Goal: Information Seeking & Learning: Check status

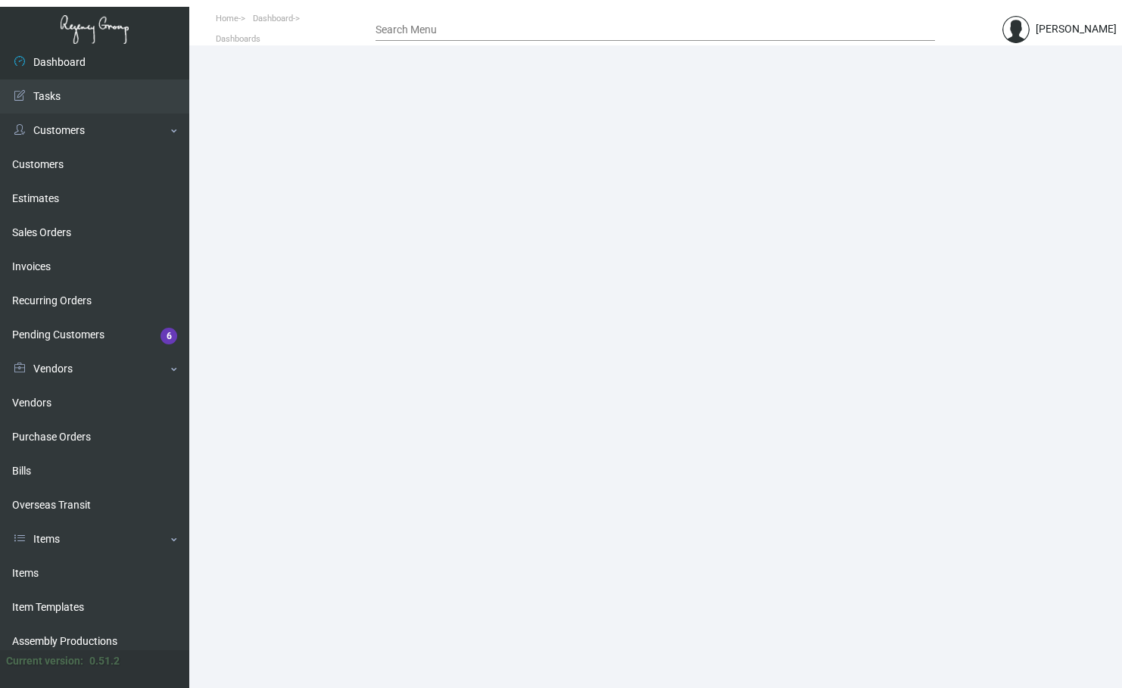
click at [429, 27] on input "Search Menu" at bounding box center [656, 30] width 560 height 12
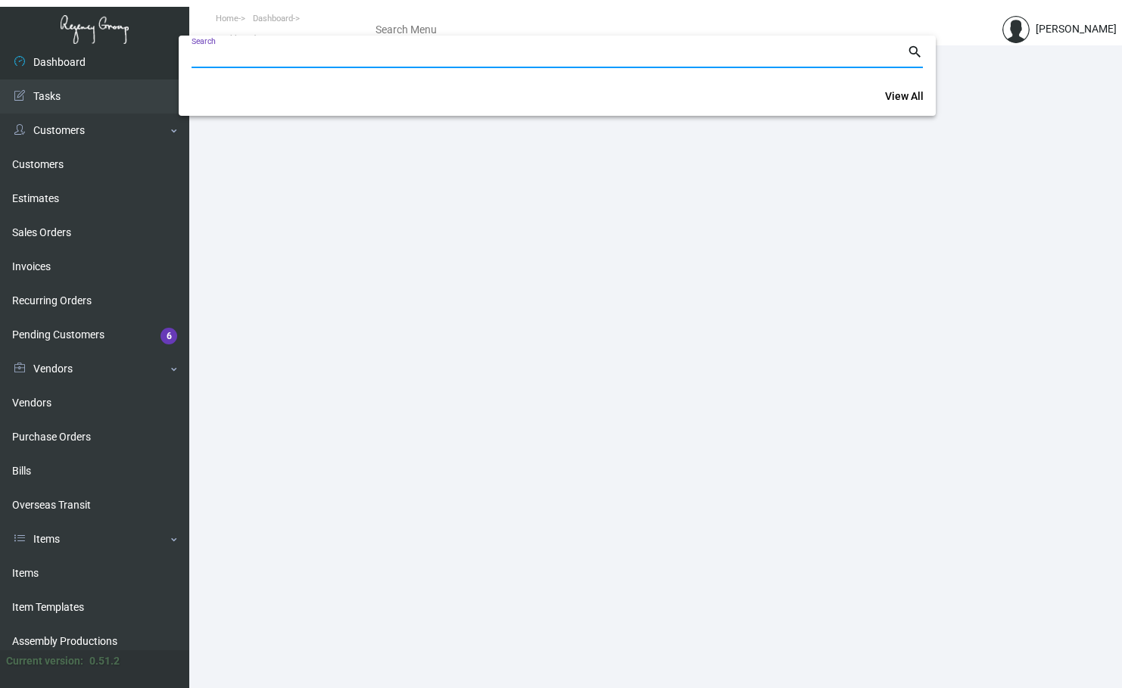
click at [66, 293] on div at bounding box center [561, 344] width 1122 height 688
click at [73, 297] on link "Recurring Orders" at bounding box center [94, 301] width 189 height 34
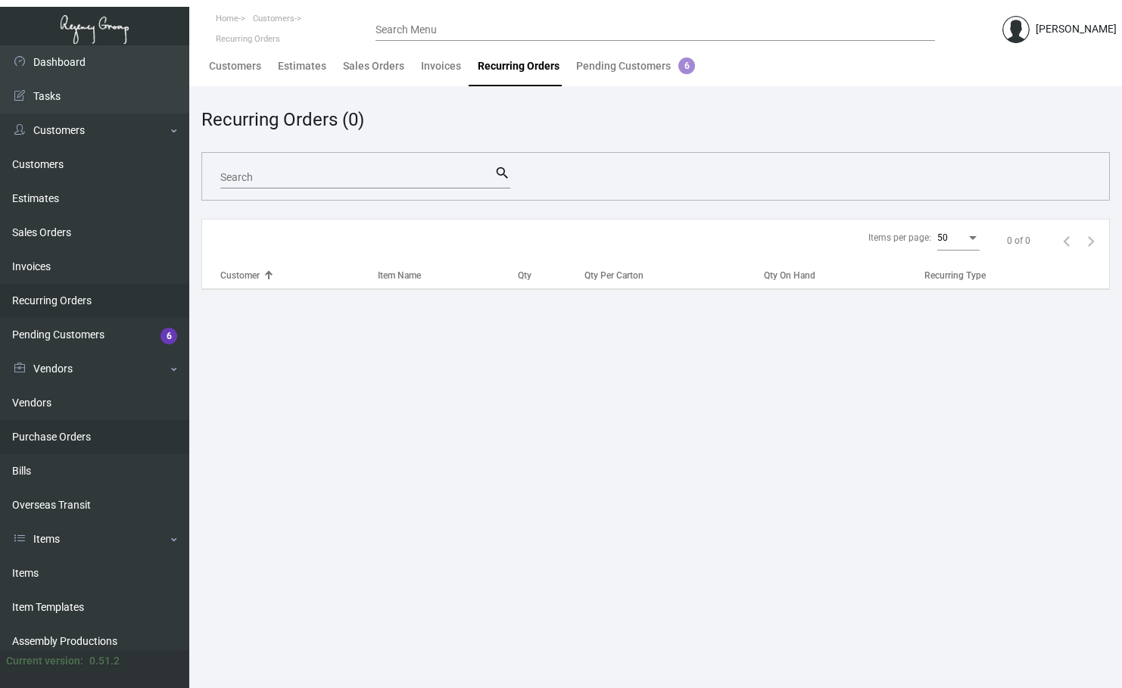
click at [92, 428] on link "Purchase Orders" at bounding box center [94, 437] width 189 height 34
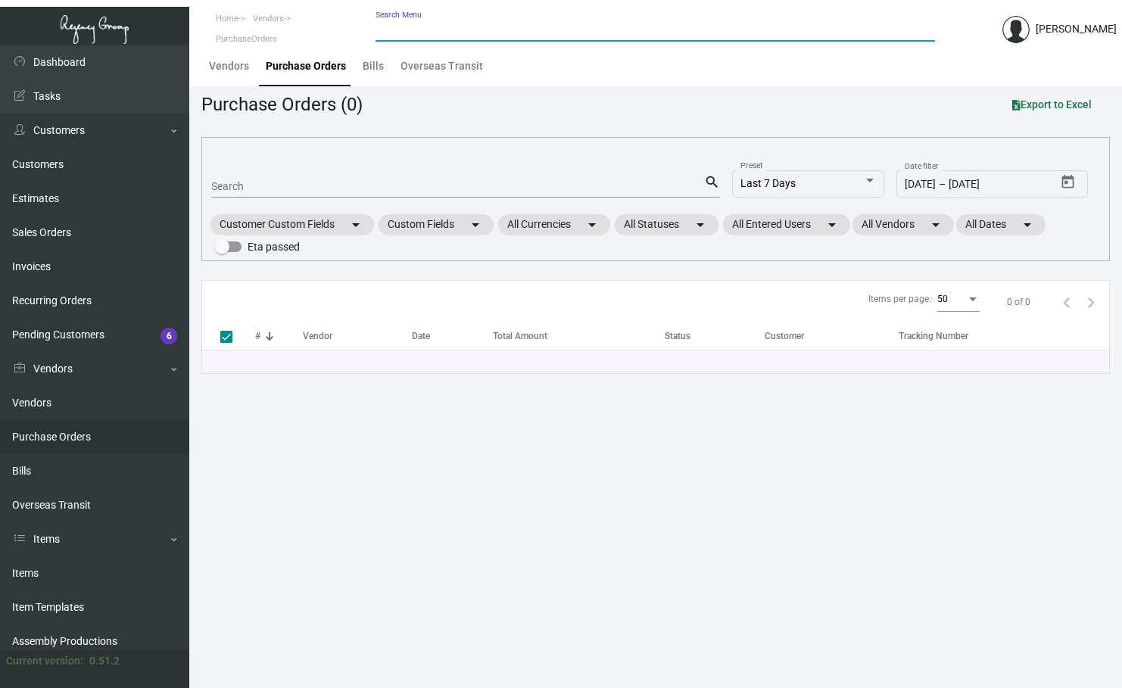
click at [441, 32] on input "Search Menu" at bounding box center [656, 30] width 560 height 12
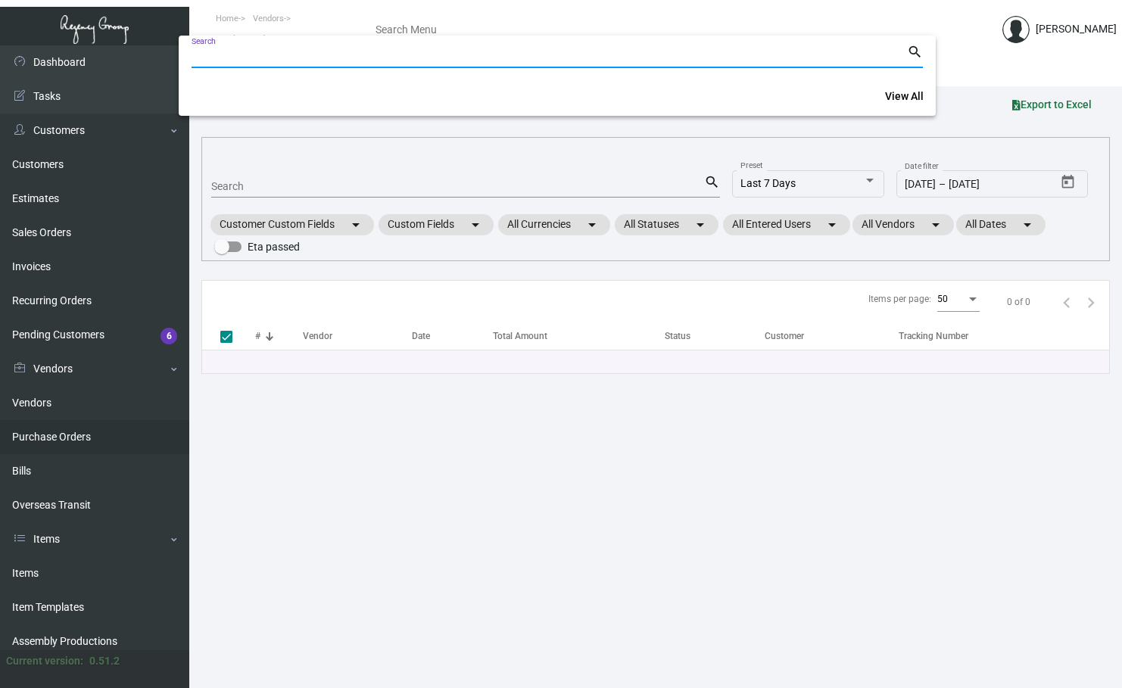
paste input "106108"
type input "106108"
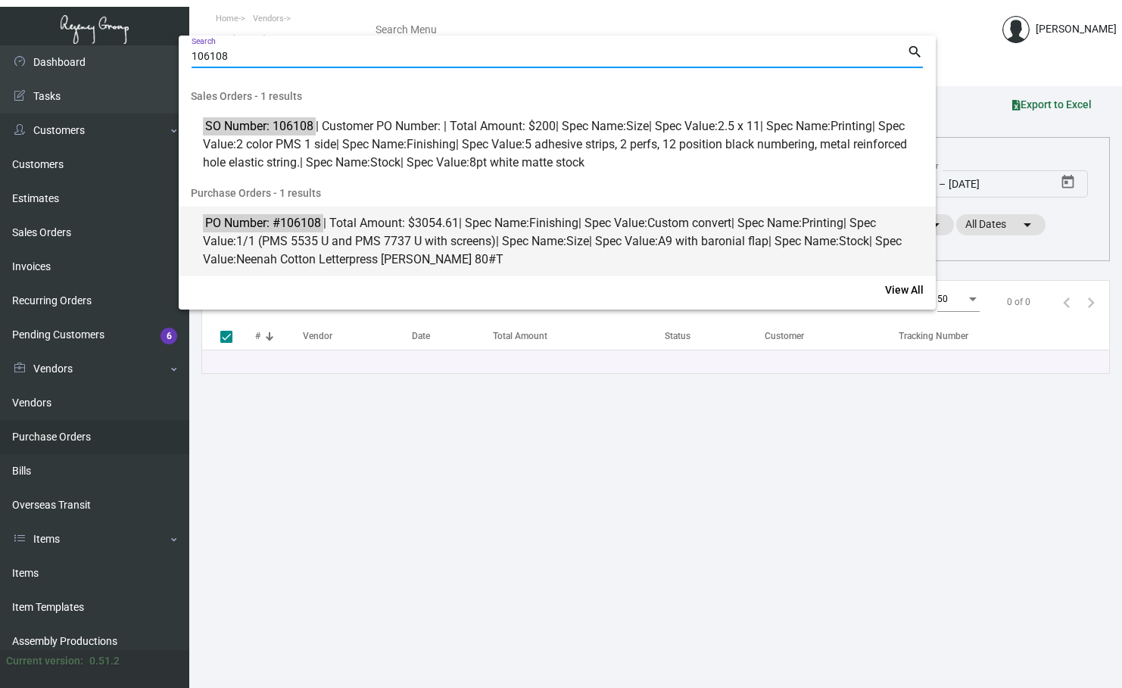
click at [248, 224] on mark "PO Number: #106108" at bounding box center [263, 223] width 120 height 19
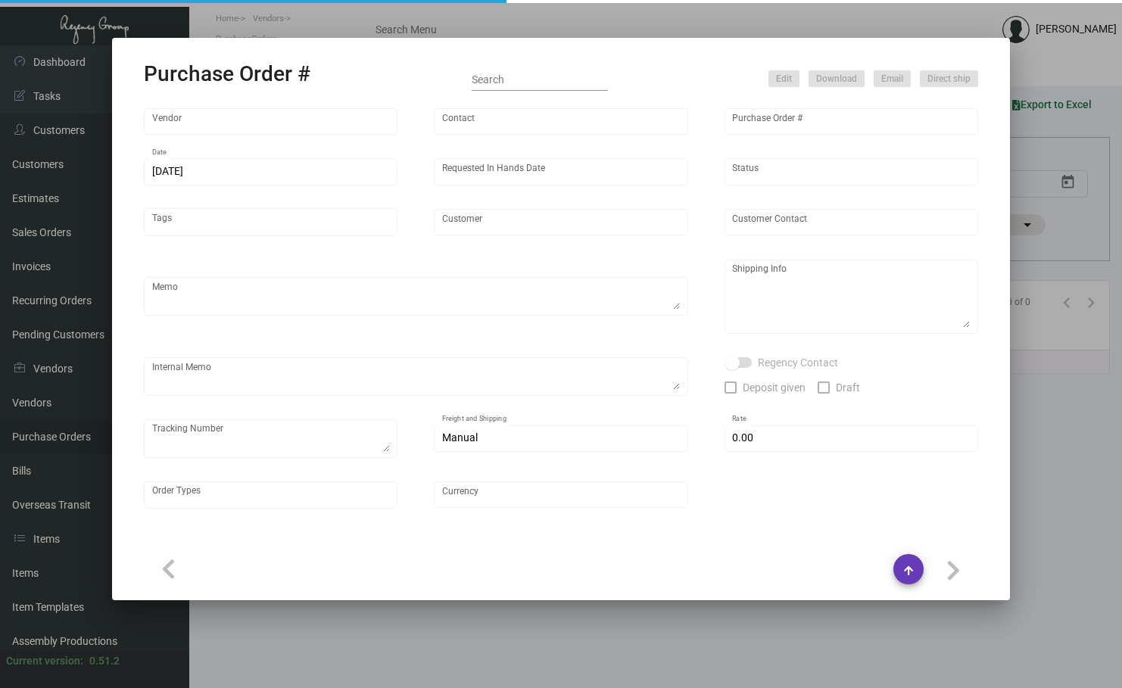
type input "Team Concept"
type input "[PERSON_NAME]"
type input "106108"
type input "[DATE]"
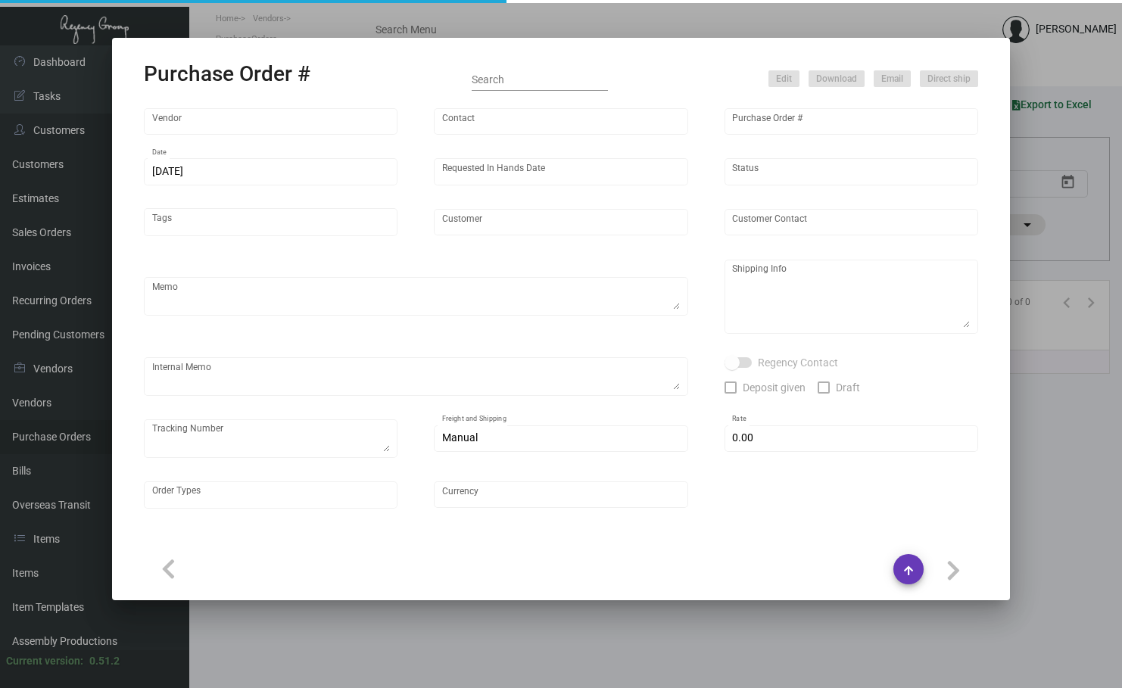
type input "Mayflower Inn & Spa"
type input "[PERSON_NAME]"
type textarea "***ANY PRICE DISCREPANCY MUST BE CALLED OUT PRIOR TO PROCEEDING WITH THIS ORDER…"
type textarea "Mayflower Inn & Spa - [PERSON_NAME] [STREET_ADDRESS][PERSON_NAME][US_STATE]"
type input "$ 0.00"
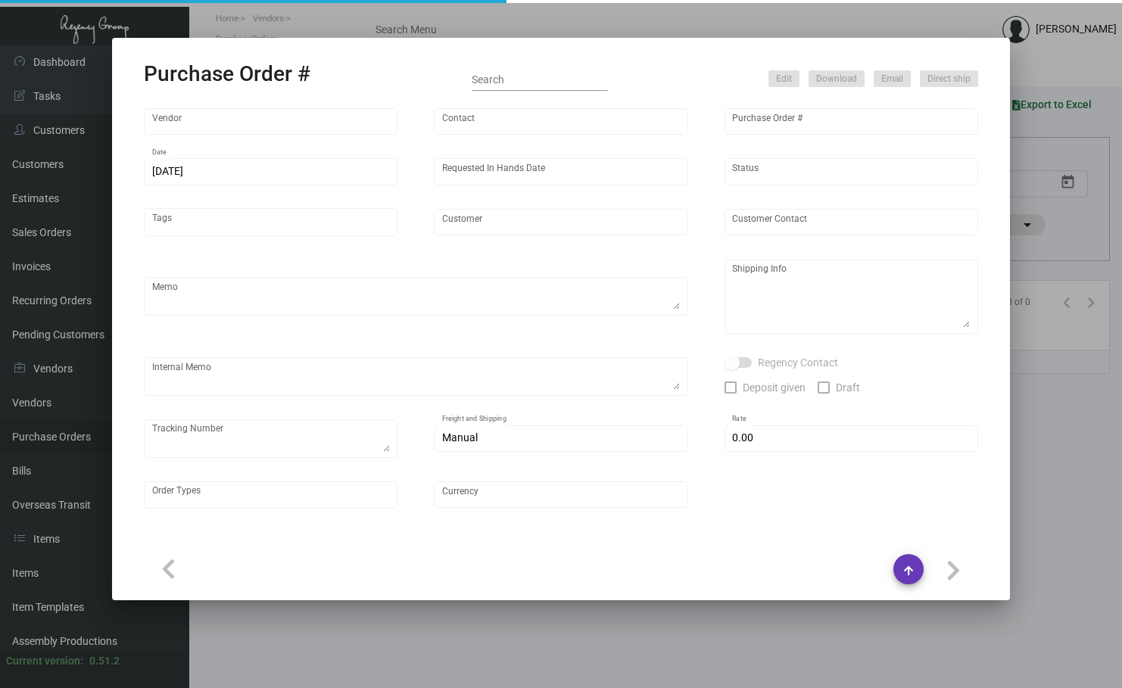
type input "United States Dollar $"
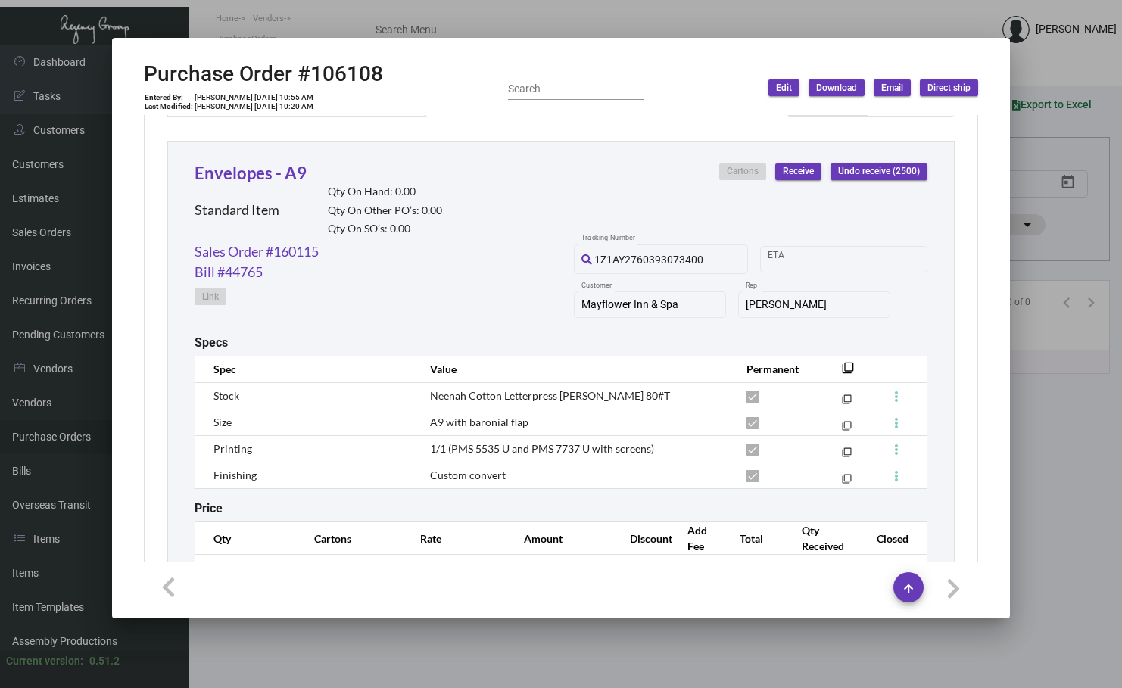
scroll to position [753, 0]
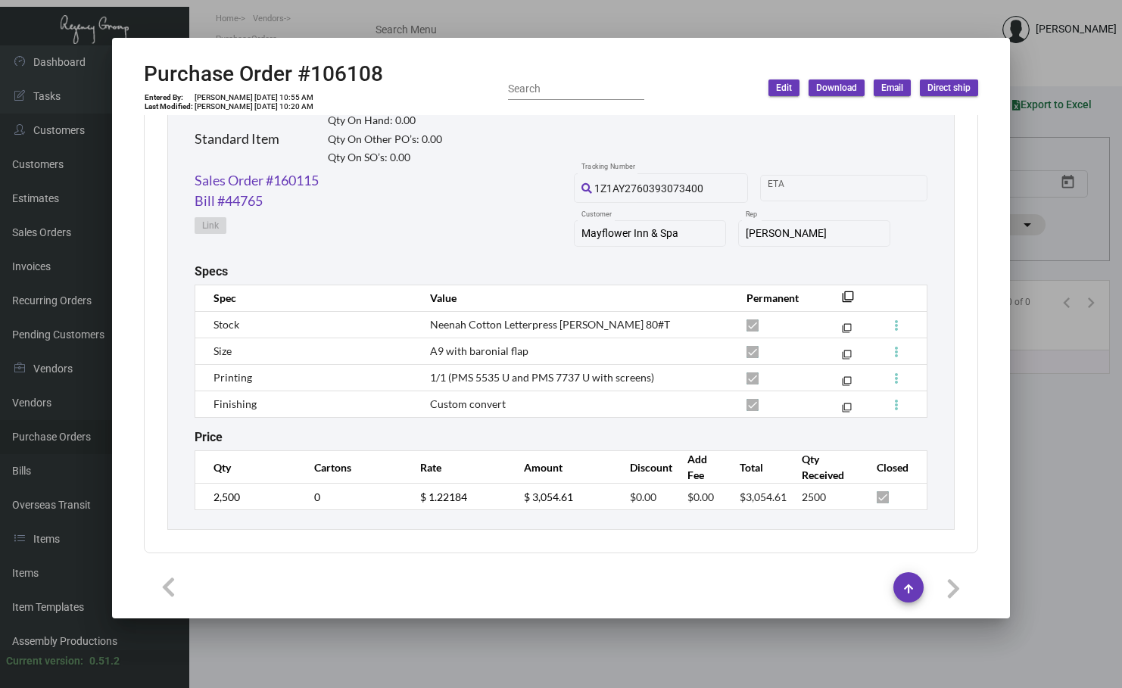
click at [254, 664] on div at bounding box center [561, 344] width 1122 height 688
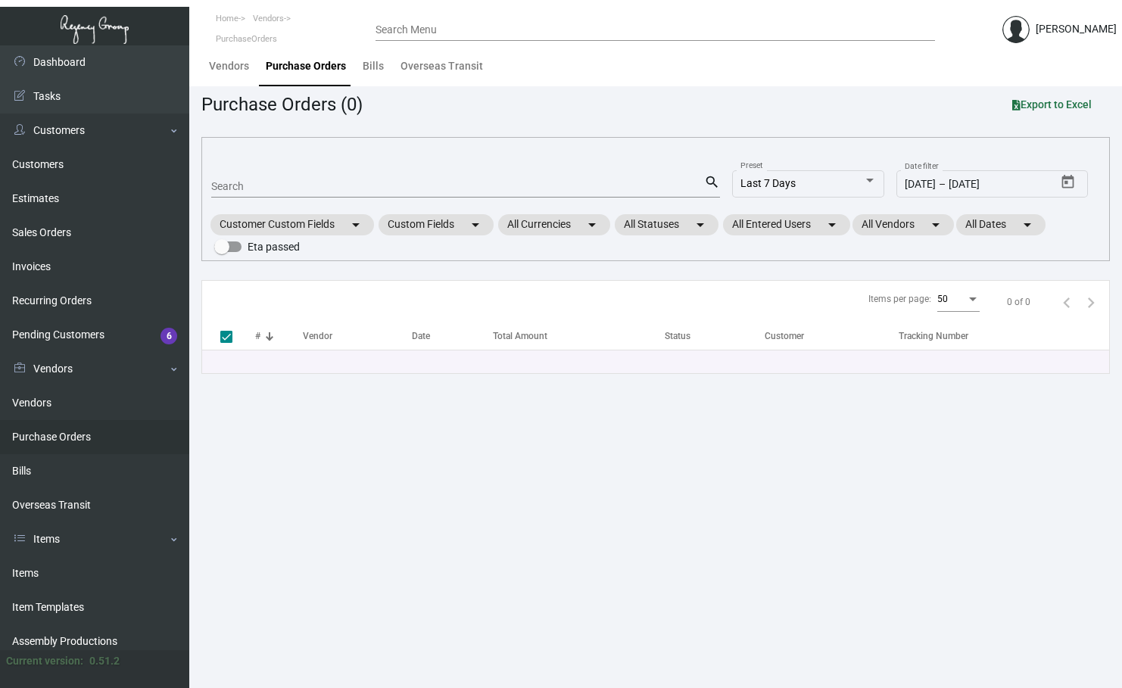
click at [391, 31] on input "Search Menu" at bounding box center [656, 30] width 560 height 12
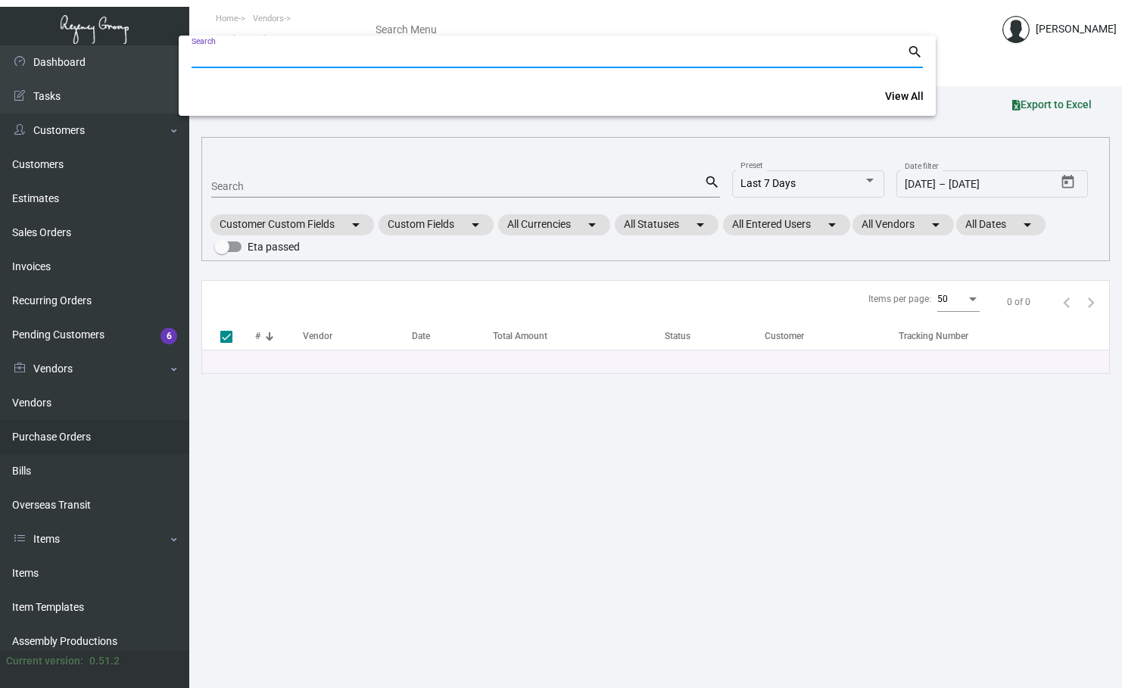
click at [308, 186] on div at bounding box center [561, 344] width 1122 height 688
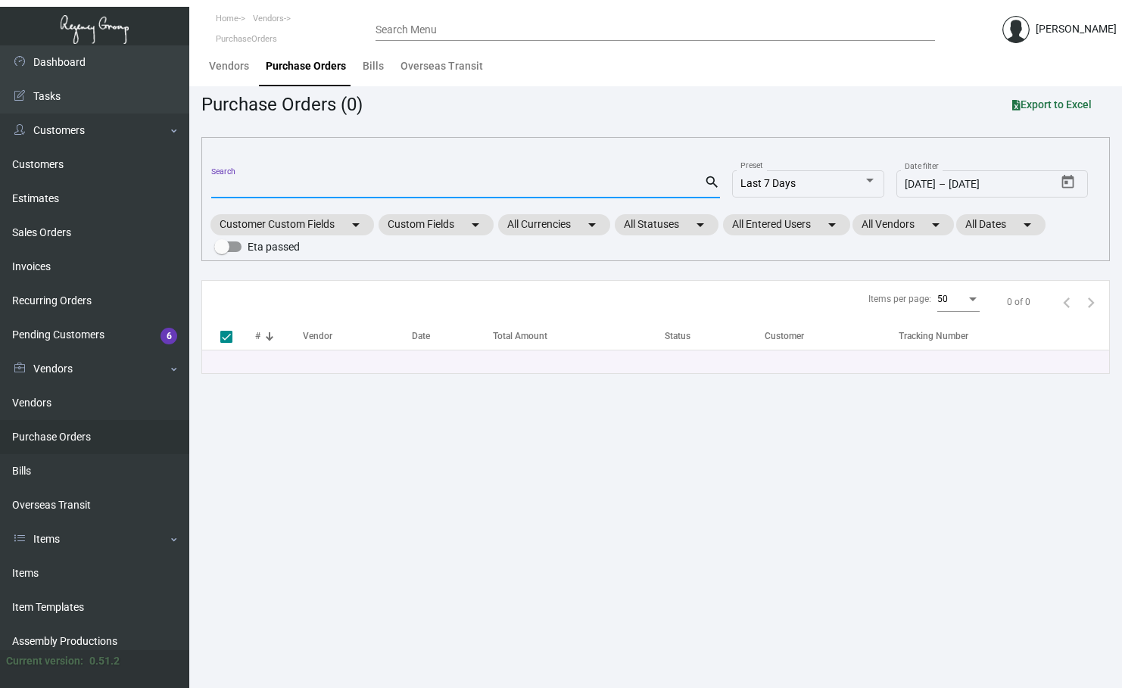
click at [267, 186] on input "Search" at bounding box center [457, 187] width 493 height 12
paste input "102344"
type input "102344"
checkbox input "false"
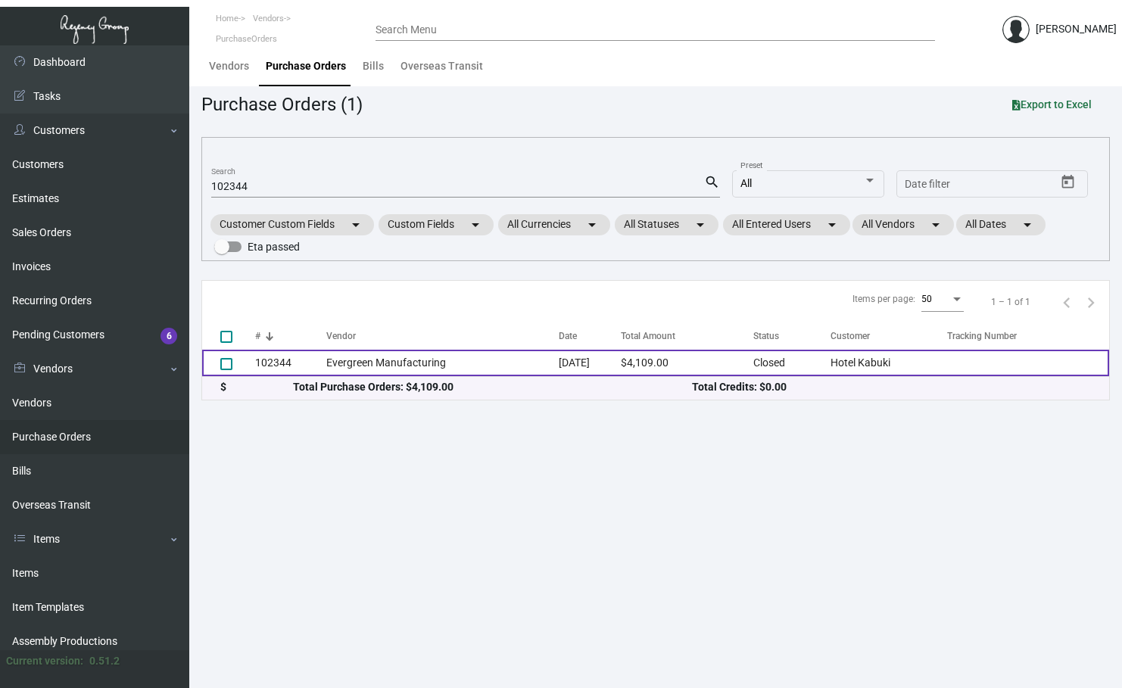
click at [366, 358] on td "Evergreen Manufacturing" at bounding box center [442, 363] width 233 height 27
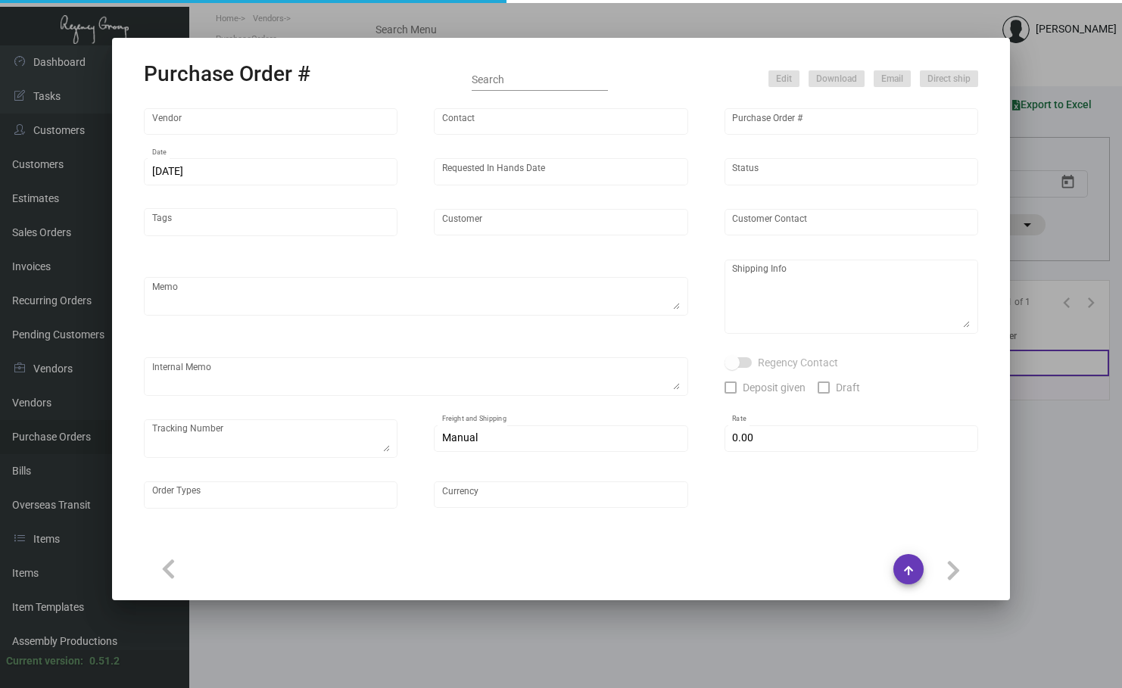
type input "Evergreen Manufacturing"
type input "[PERSON_NAME]"
type input "102344"
type input "[DATE]"
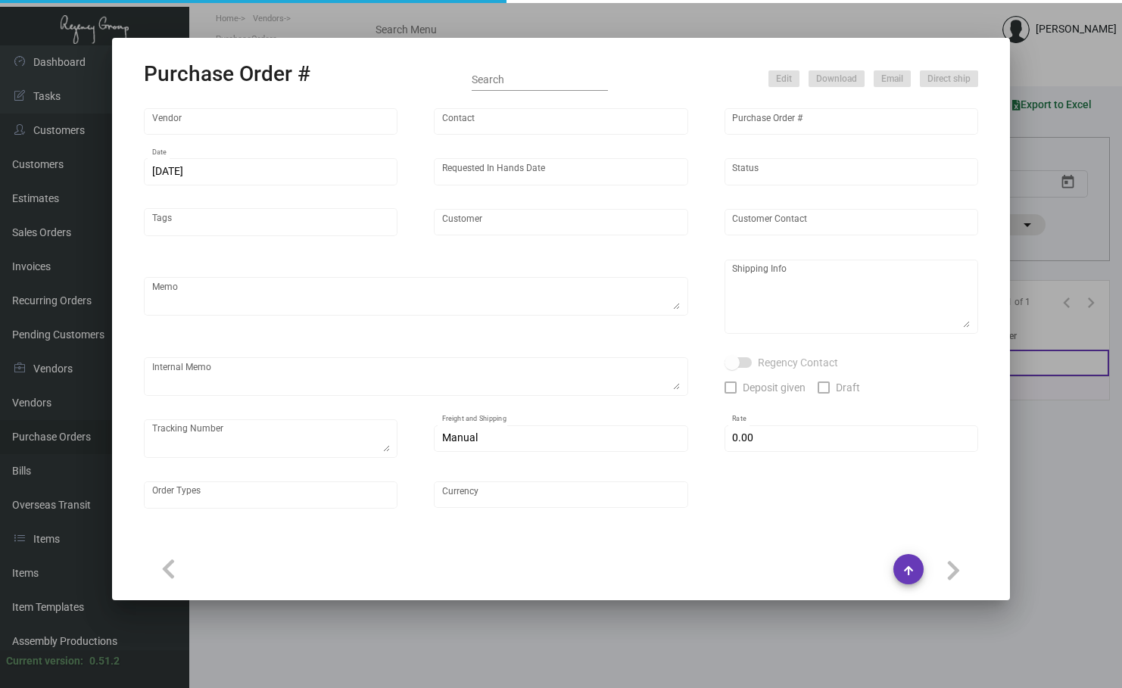
type input "Hotel Kabuki"
type input "[PERSON_NAME]"
type textarea "Quote0823-013-D"
type textarea "Hotel Kabuki - [GEOGRAPHIC_DATA][PERSON_NAME] [STREET_ADDRESS]"
type input "$ 0.00"
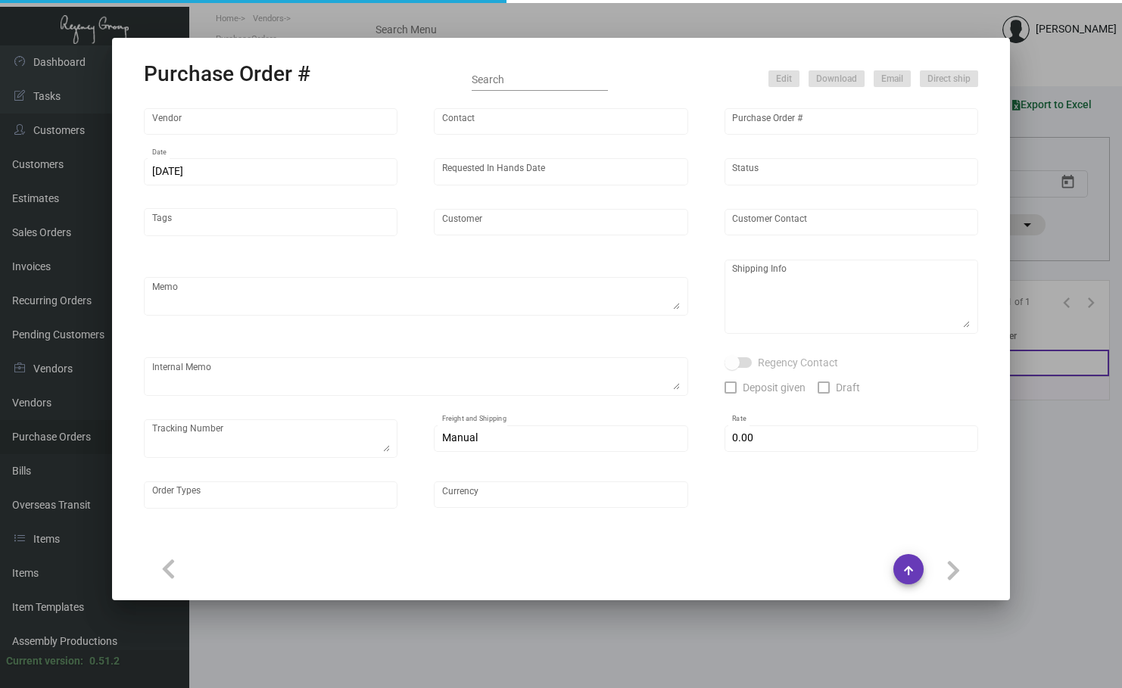
type input "United States Dollar $"
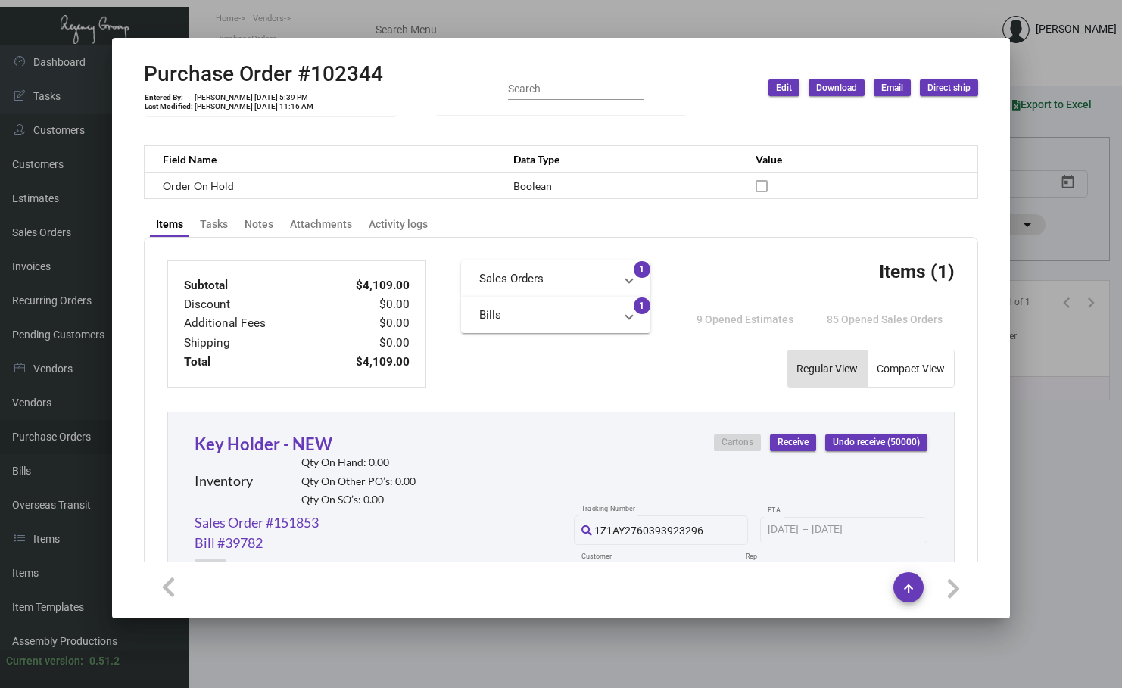
scroll to position [530, 0]
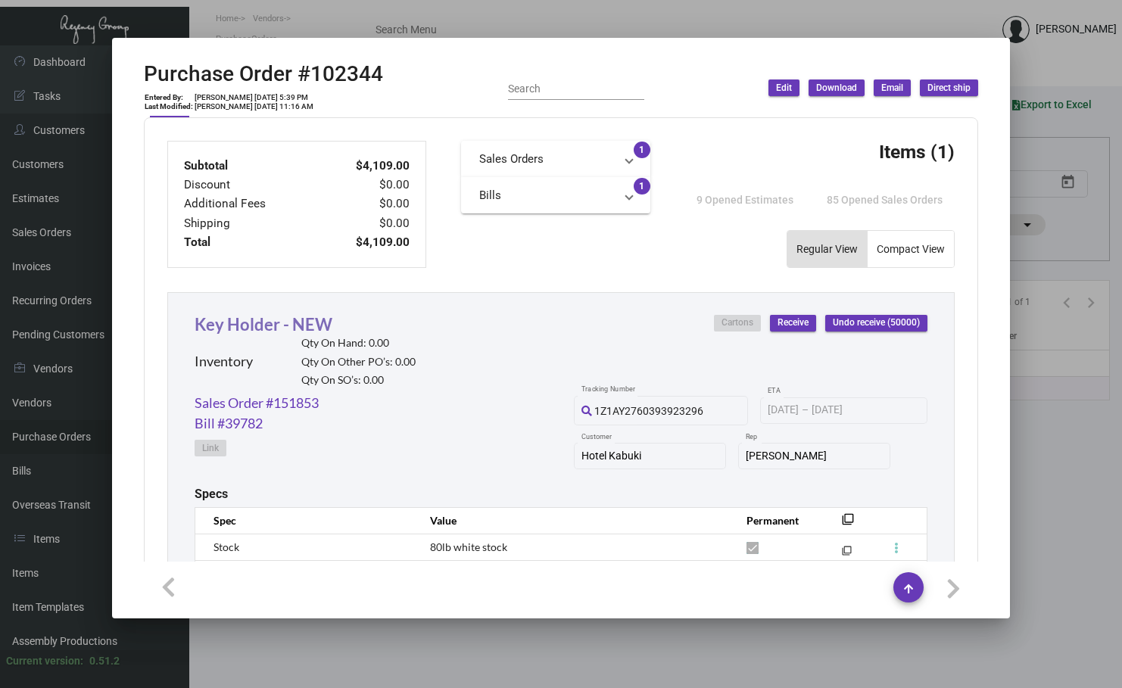
click at [255, 326] on link "Key Holder - NEW" at bounding box center [264, 324] width 138 height 20
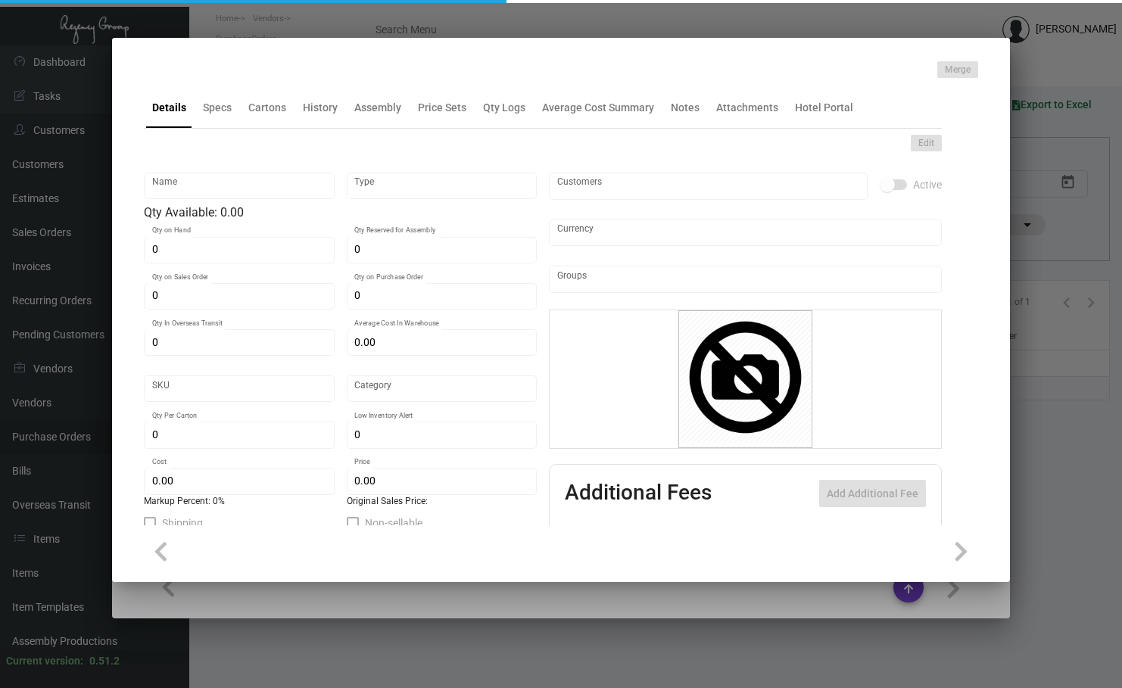
type input "Key Holder - NEW"
type input "Inventory"
type input "$ 0.00"
type input "722-Key Holder-34"
type input "Standard"
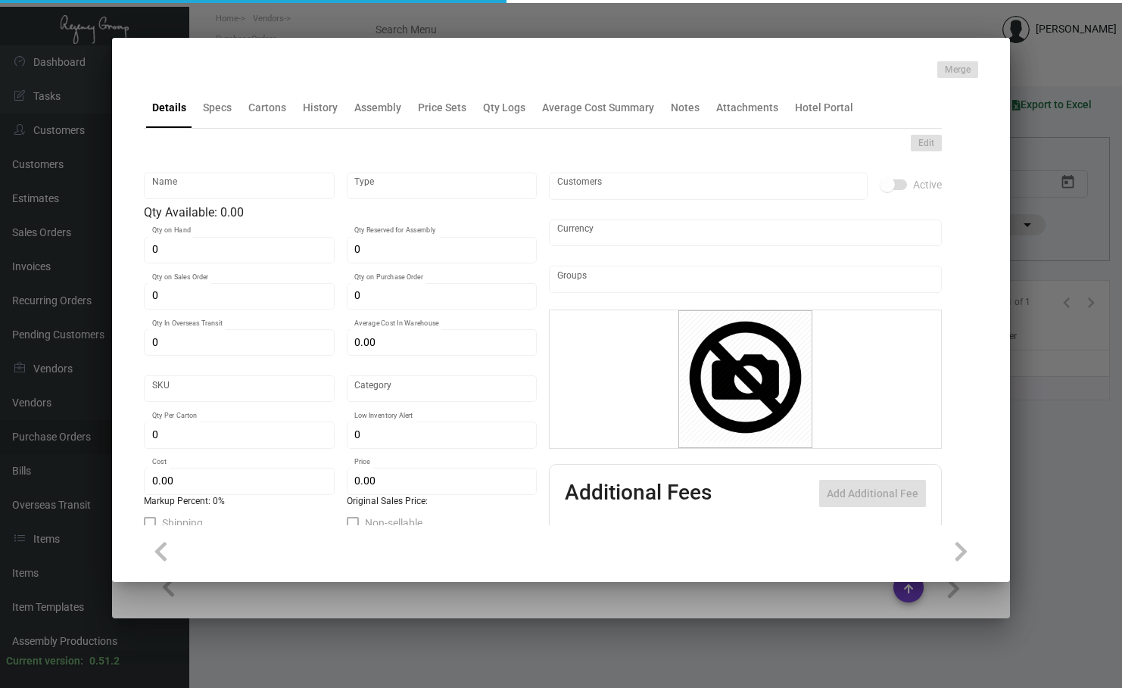
type input "1,000"
type input "$ 0.08218"
type input "$ 0.15"
checkbox input "true"
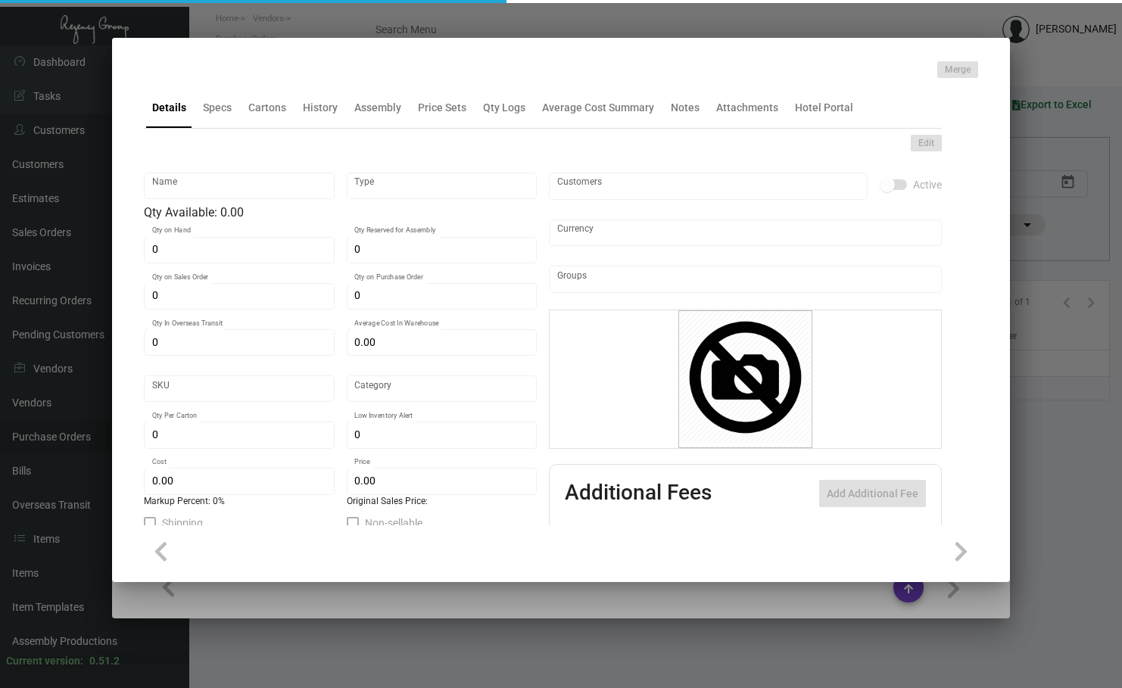
type input "United States Dollar $"
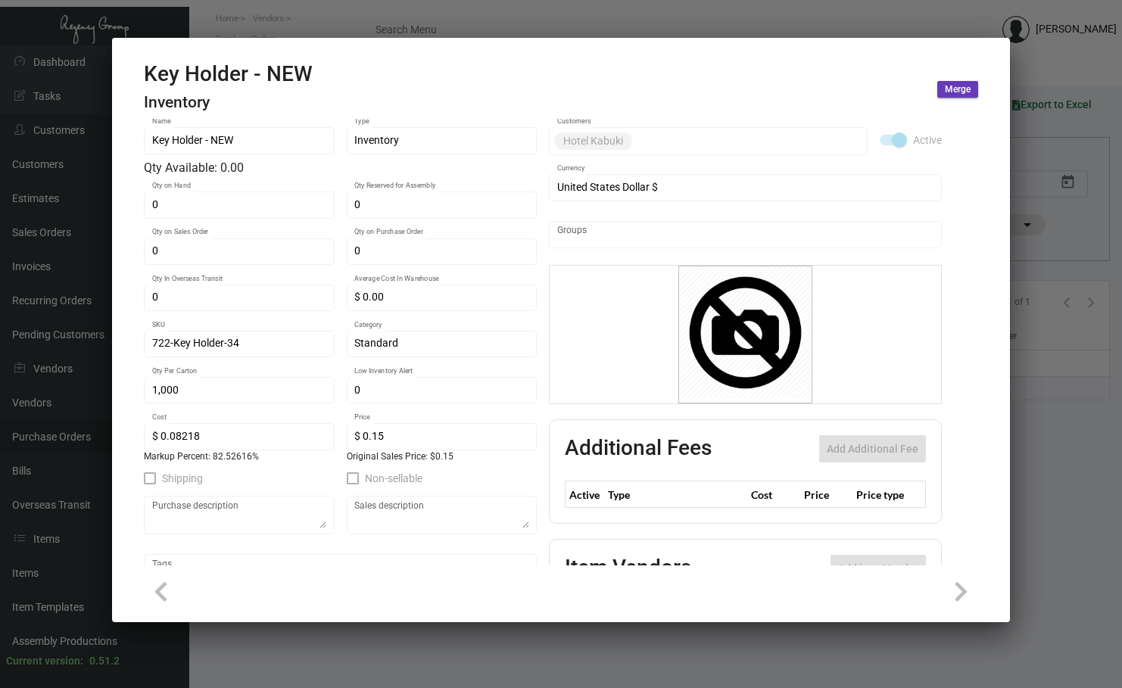
scroll to position [0, 0]
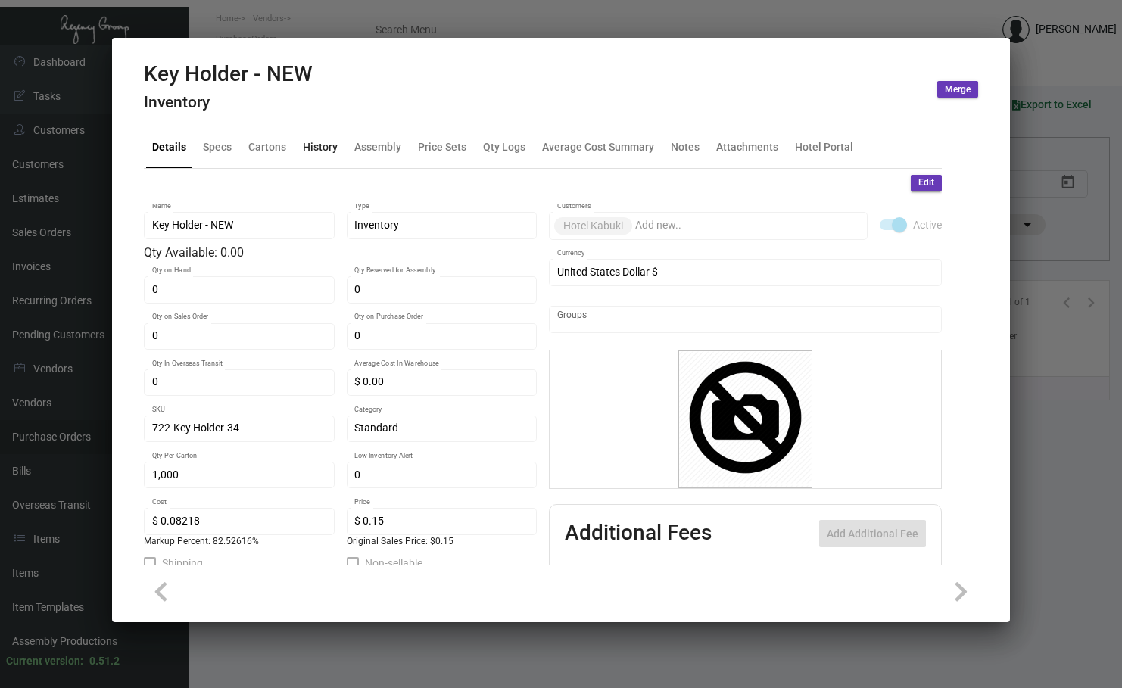
click at [330, 144] on div "History" at bounding box center [320, 147] width 35 height 16
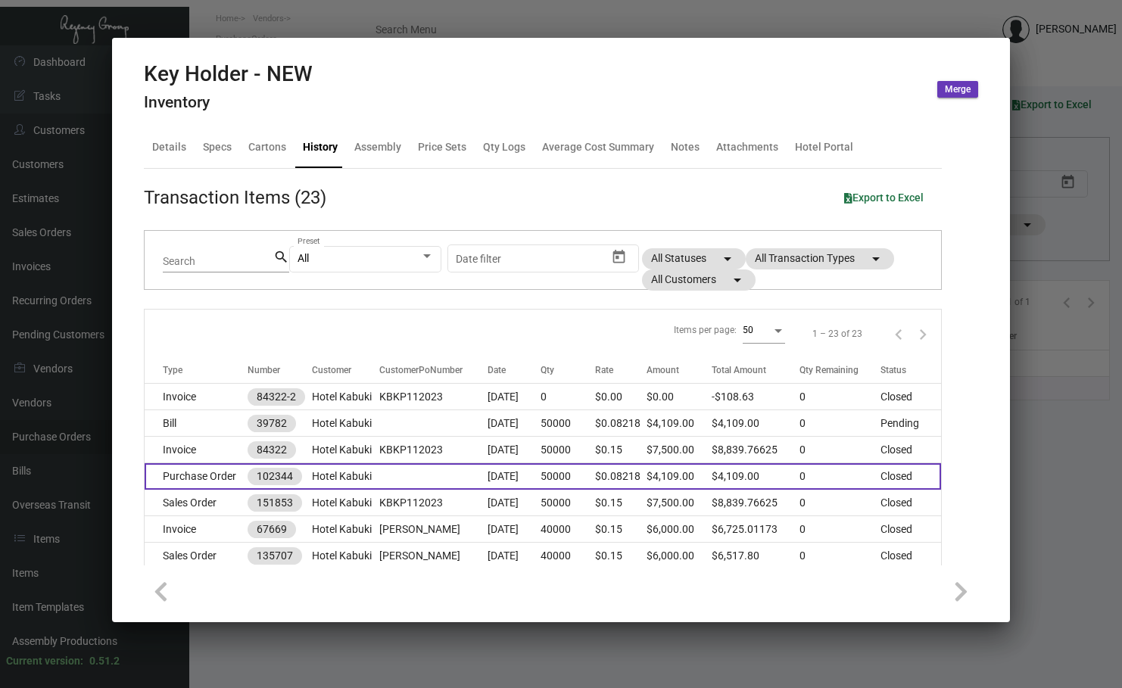
click at [203, 479] on td "Purchase Order" at bounding box center [196, 476] width 103 height 27
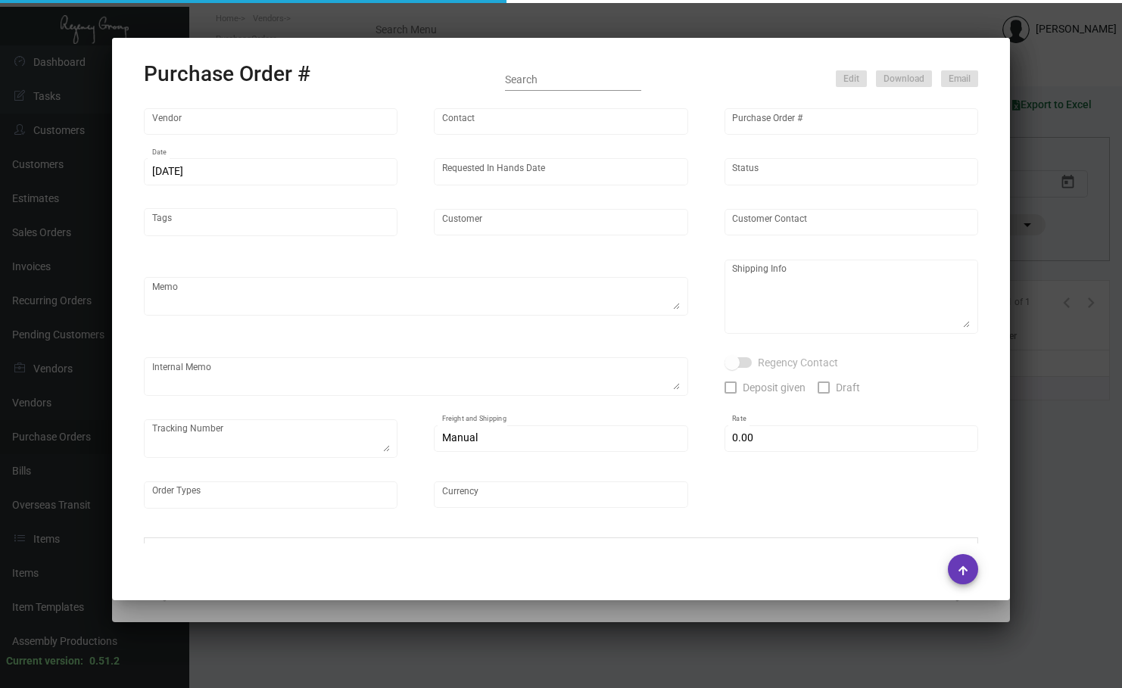
type input "Evergreen Manufacturing"
type input "[PERSON_NAME]"
type input "102344"
type input "[DATE]"
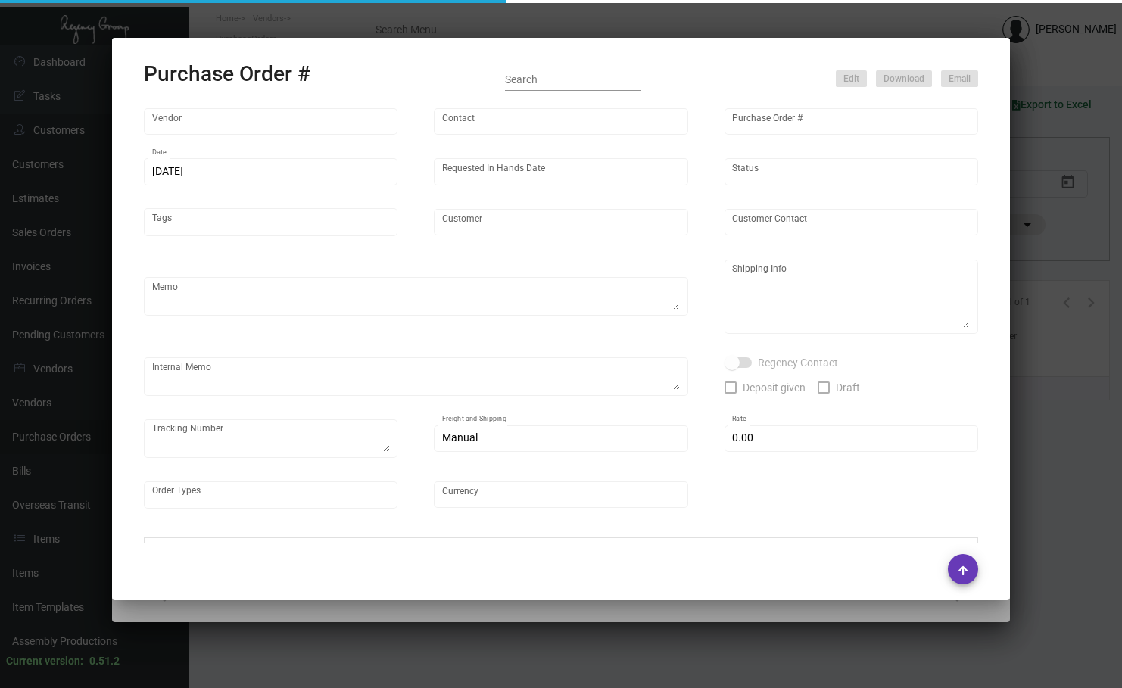
type input "Hotel Kabuki"
type input "[PERSON_NAME]"
type textarea "Quote0823-013-D"
type textarea "Hotel Kabuki - [GEOGRAPHIC_DATA][PERSON_NAME] [STREET_ADDRESS]"
type input "$ 0.00"
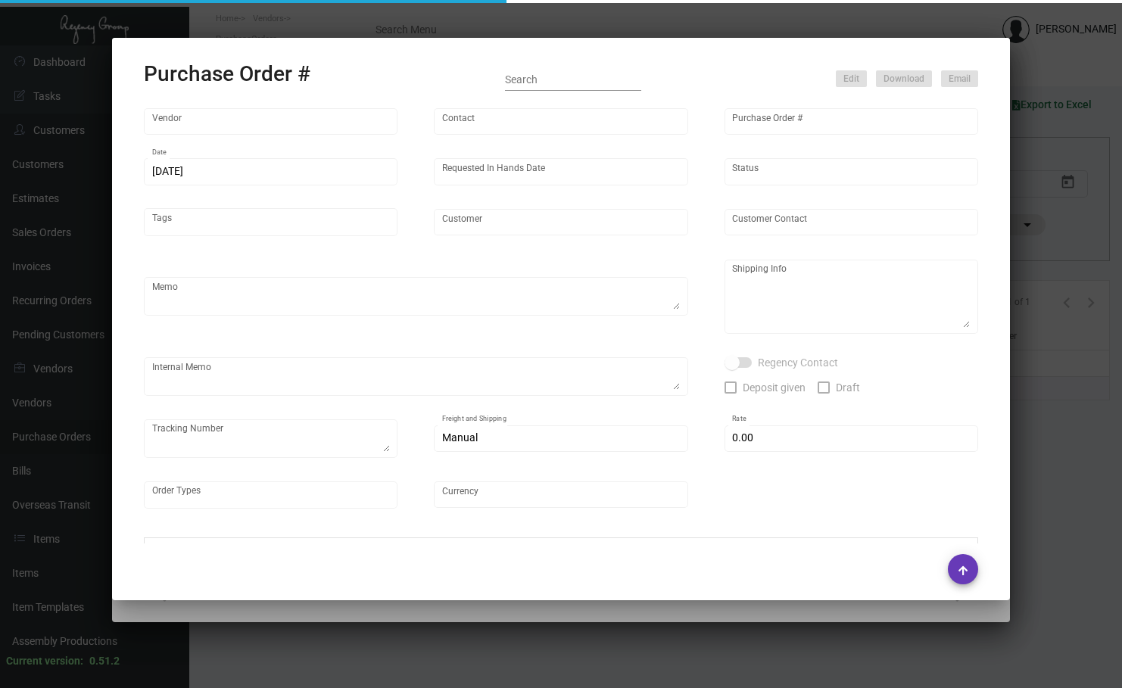
type input "United States Dollar $"
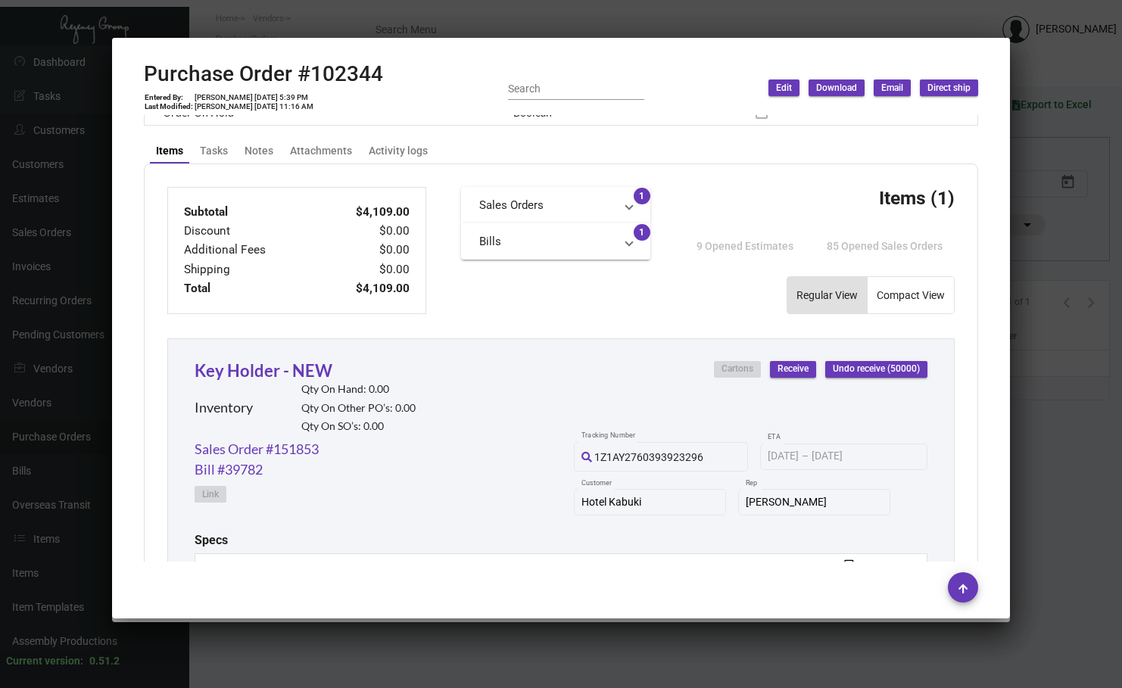
scroll to position [477, 0]
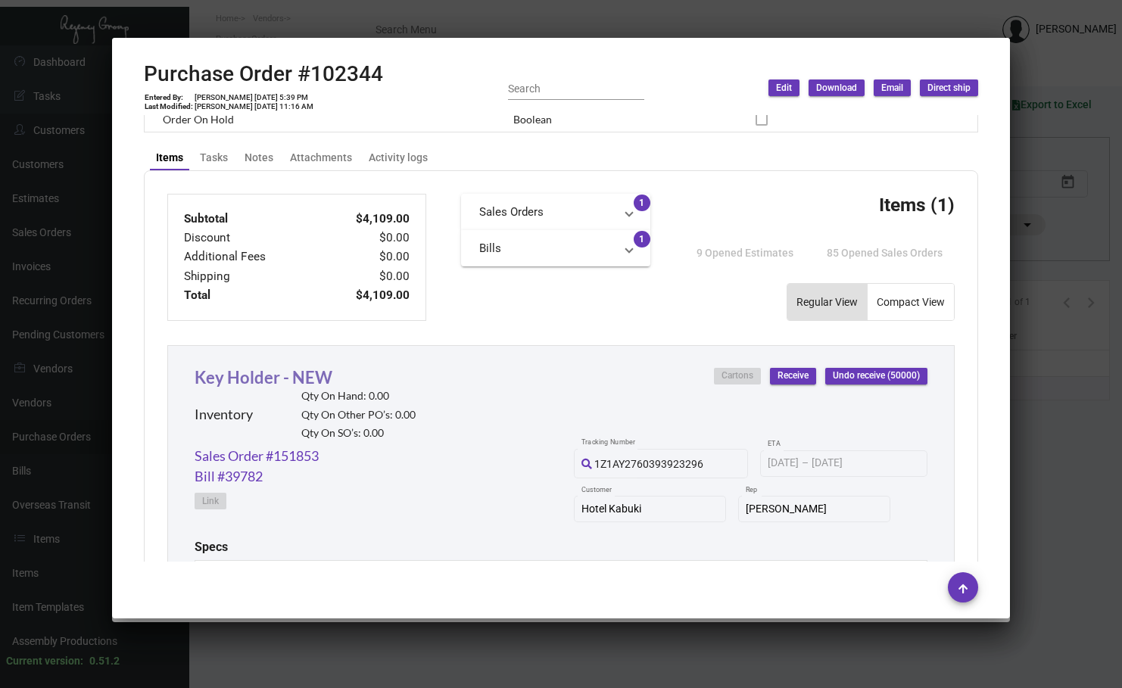
click at [273, 380] on link "Key Holder - NEW" at bounding box center [264, 377] width 138 height 20
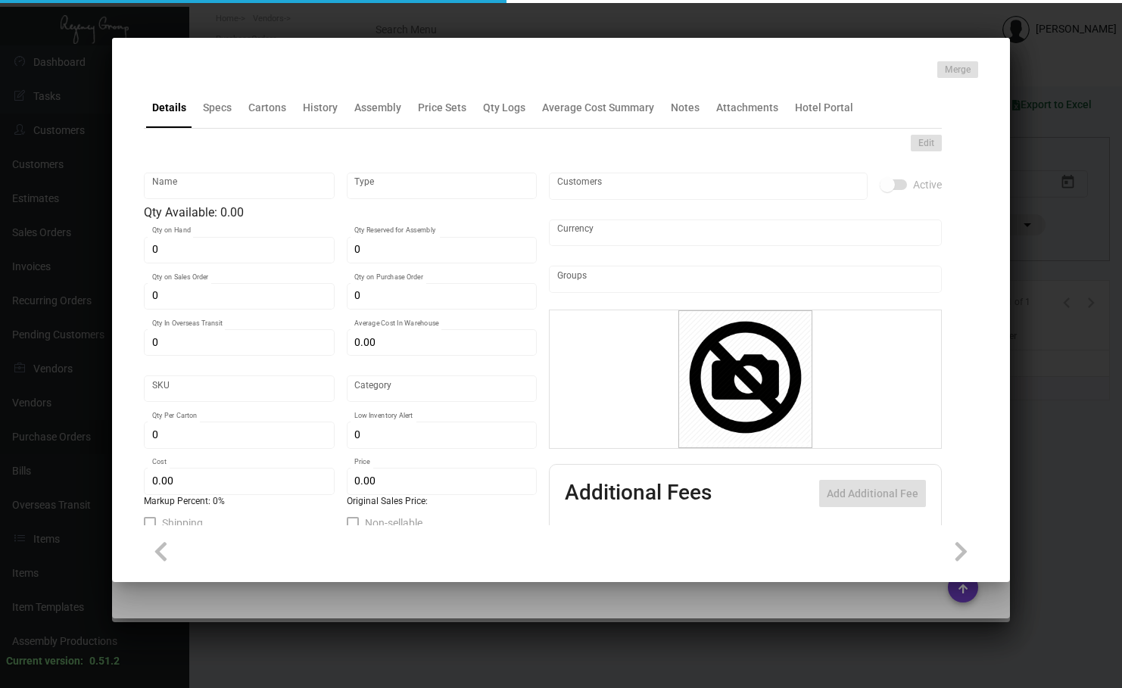
type input "Key Holder - NEW"
type input "Inventory"
type input "$ 0.00"
type input "722-Key Holder-34"
type input "Standard"
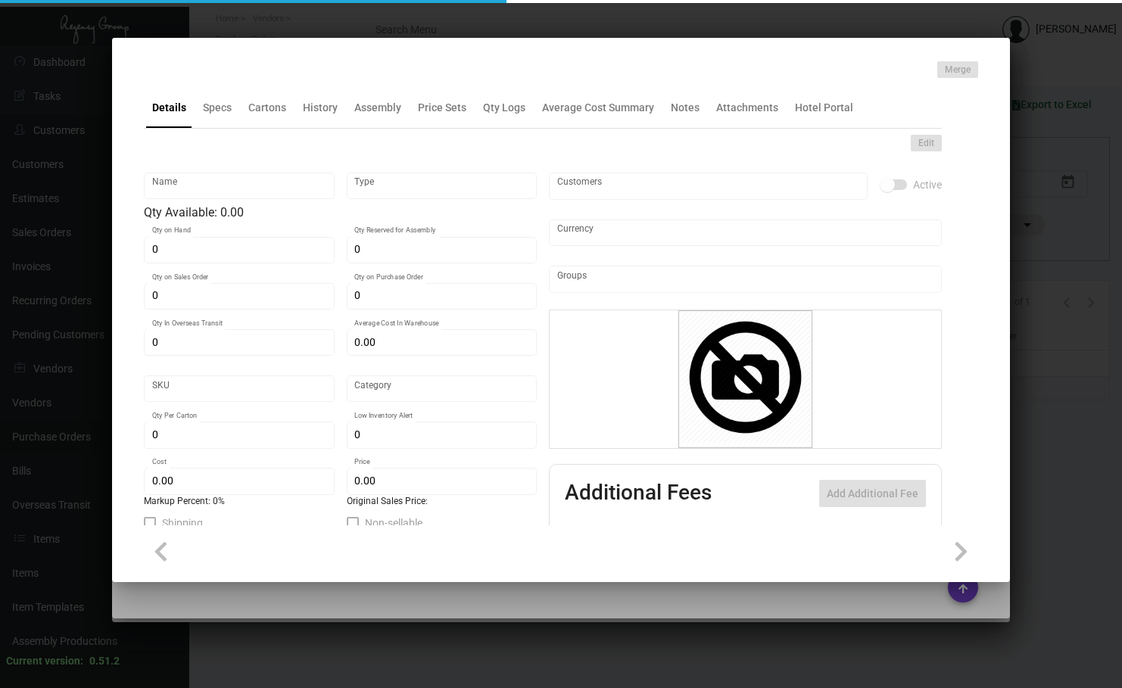
type input "1,000"
type input "$ 0.08218"
type input "$ 0.15"
checkbox input "true"
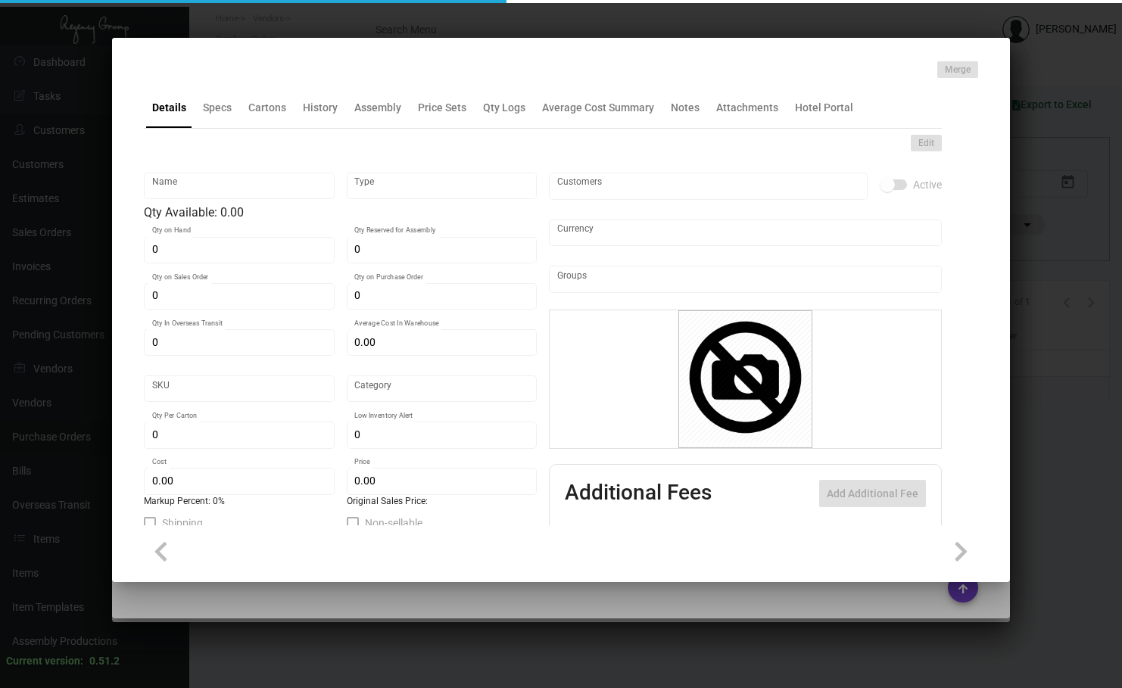
type input "United States Dollar $"
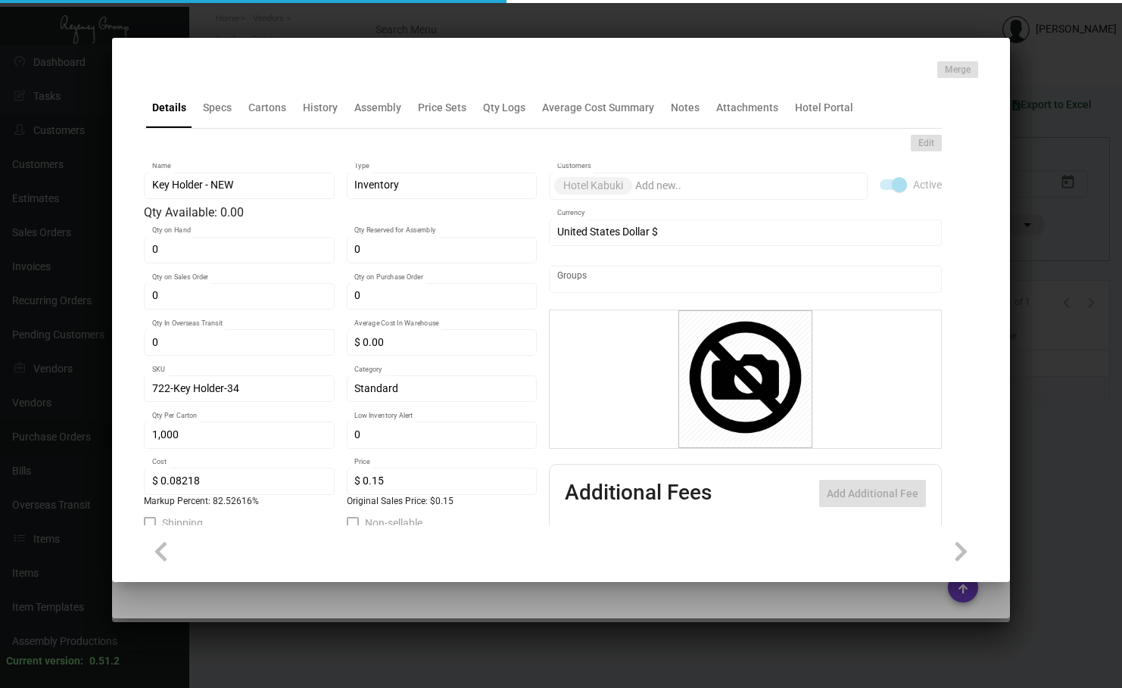
click at [317, 78] on div "Merge" at bounding box center [561, 69] width 834 height 17
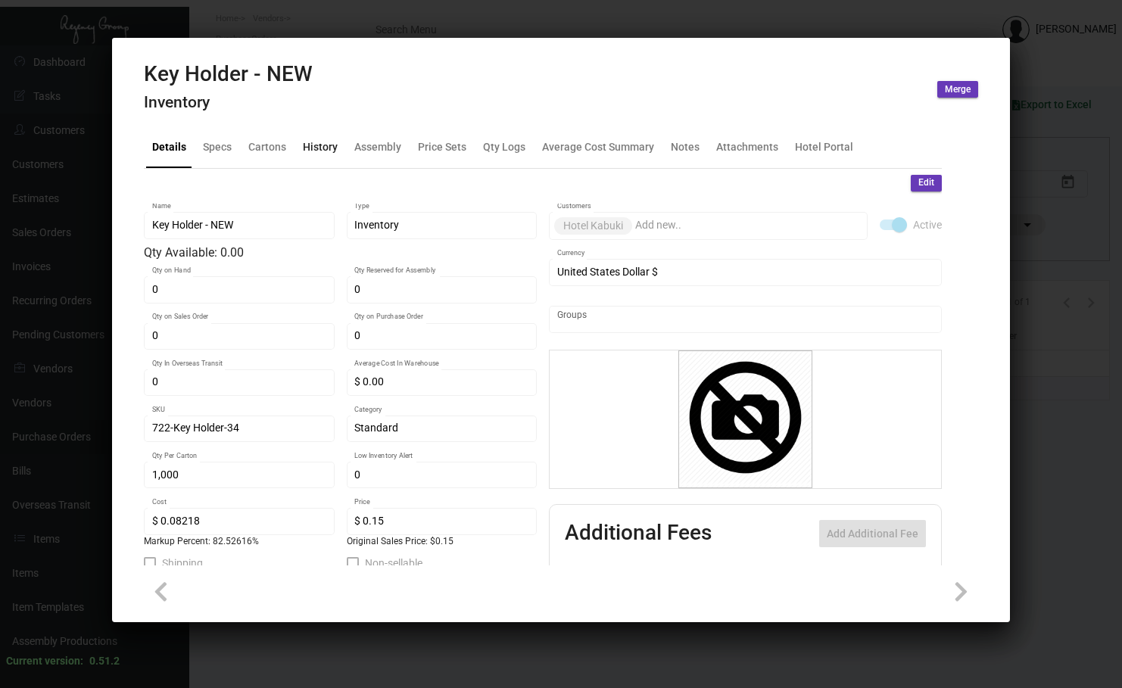
click at [323, 142] on div "History" at bounding box center [320, 147] width 35 height 16
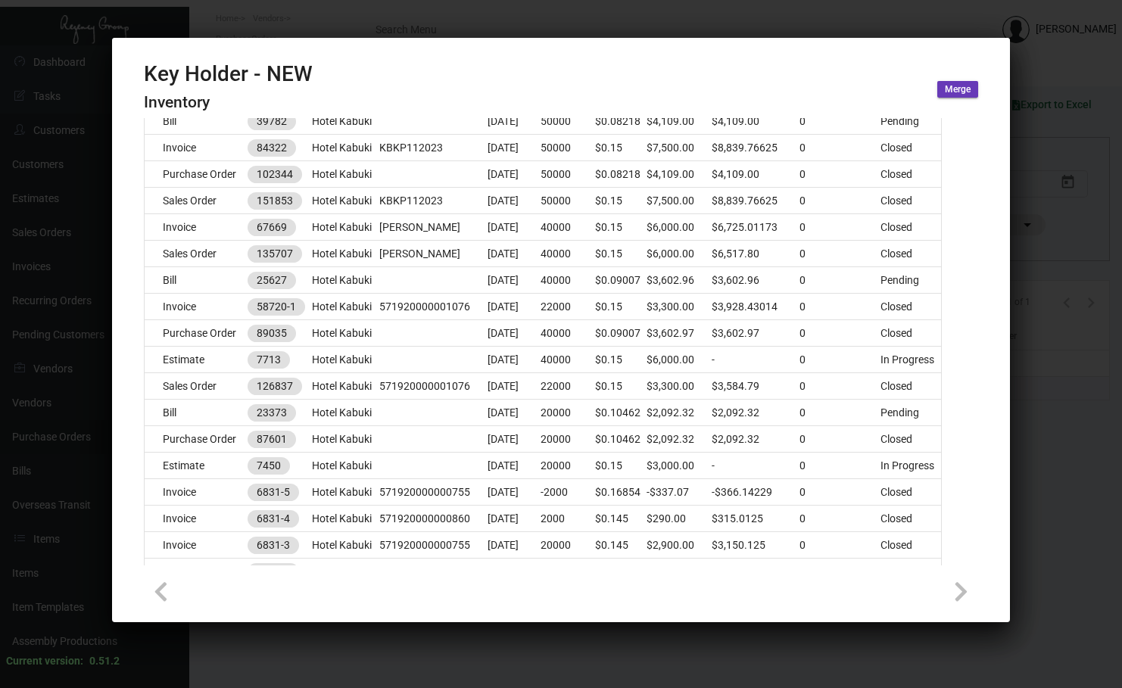
scroll to position [303, 0]
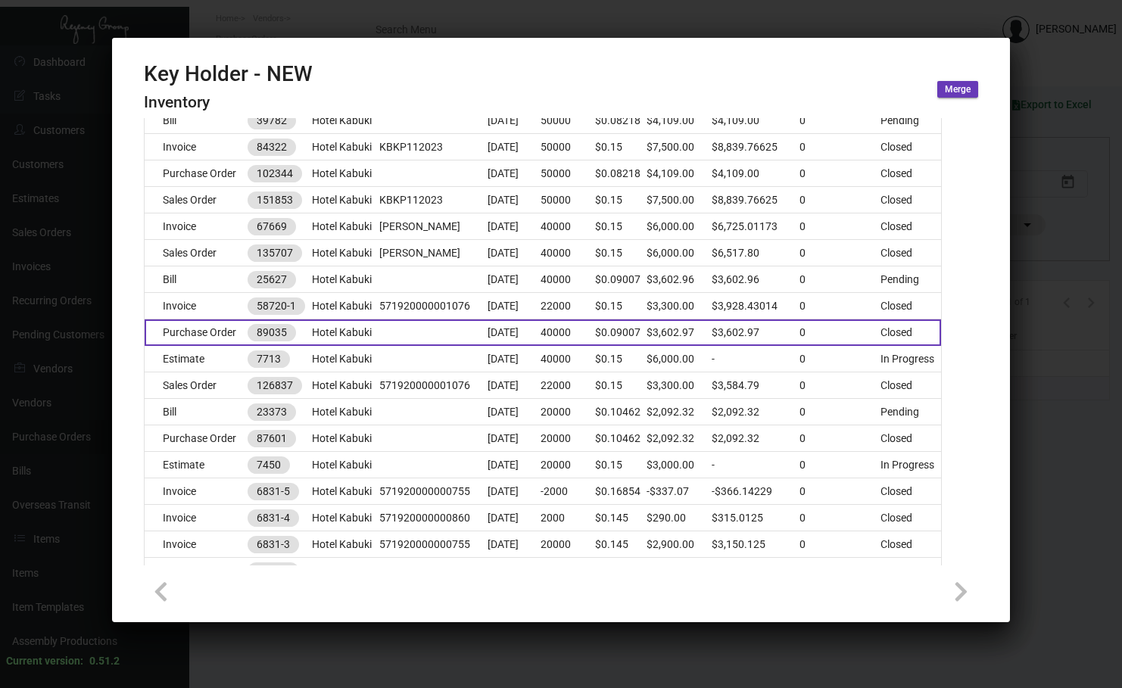
click at [192, 335] on td "Purchase Order" at bounding box center [196, 333] width 103 height 27
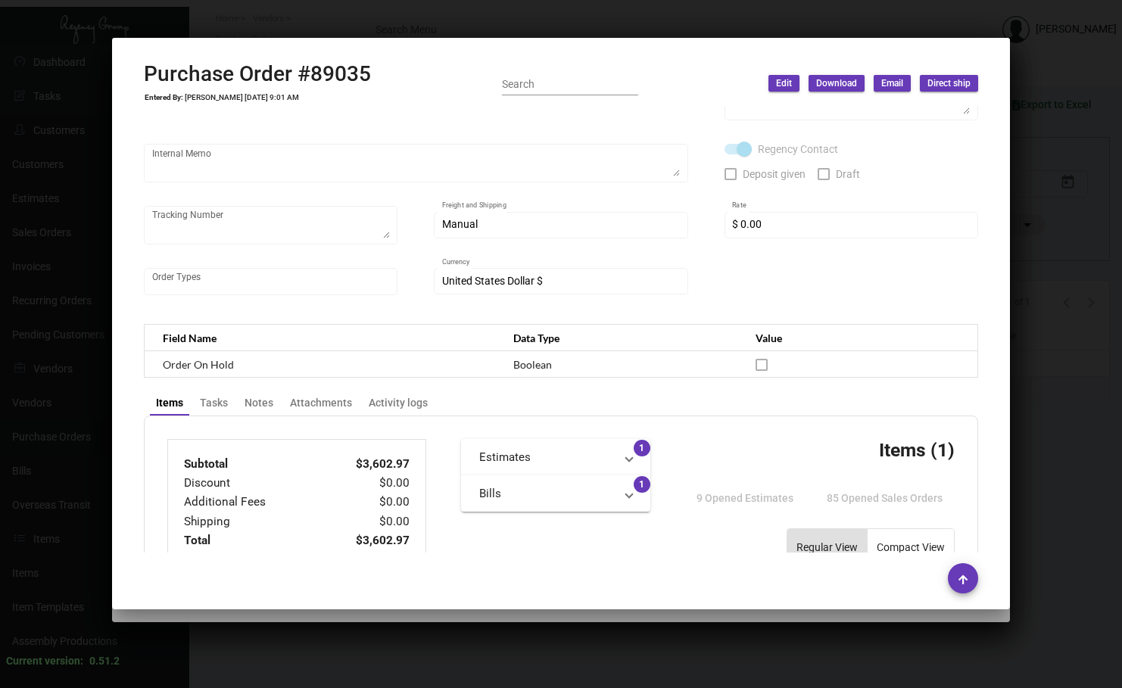
scroll to position [0, 0]
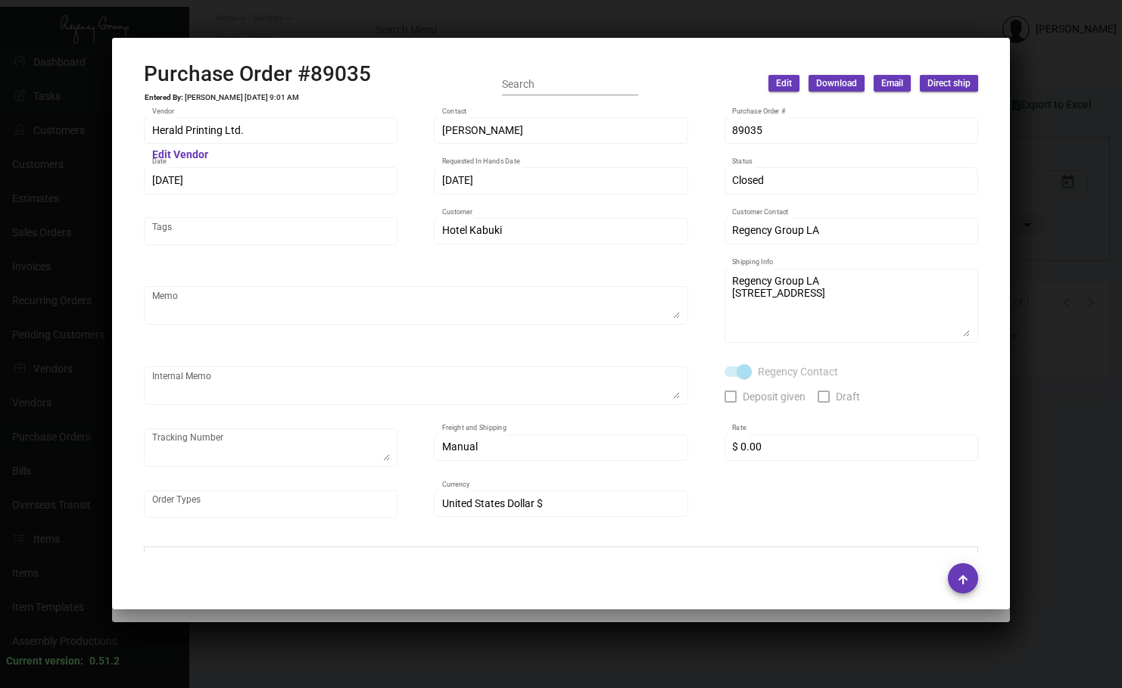
click at [326, 20] on div at bounding box center [561, 344] width 1122 height 688
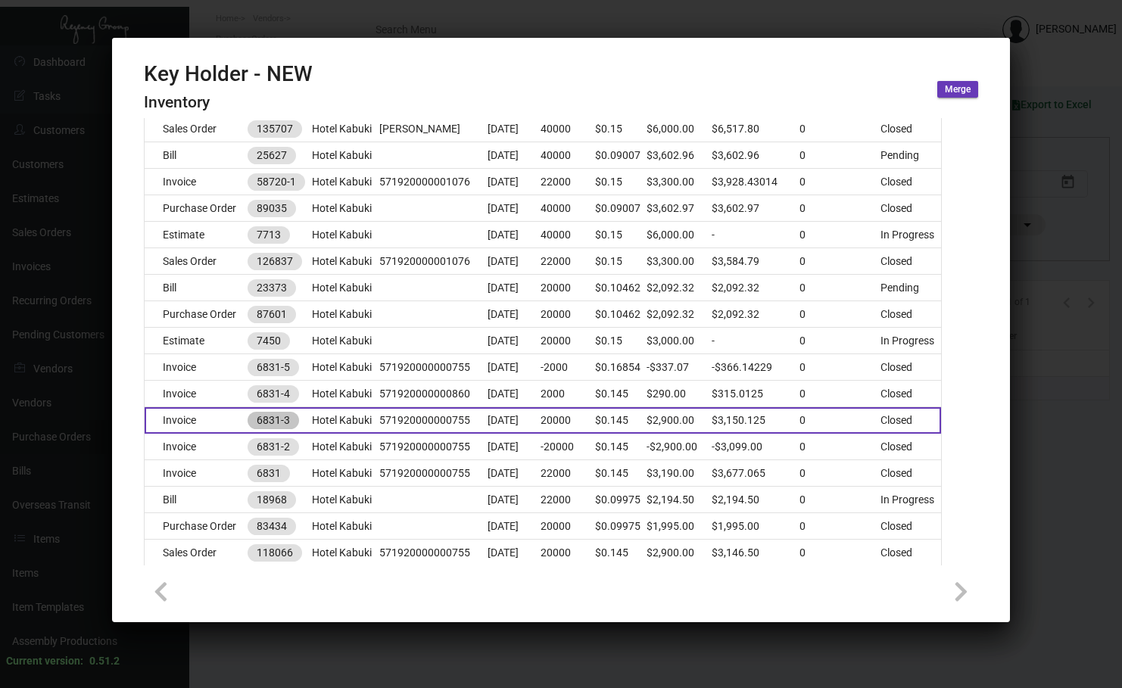
scroll to position [464, 0]
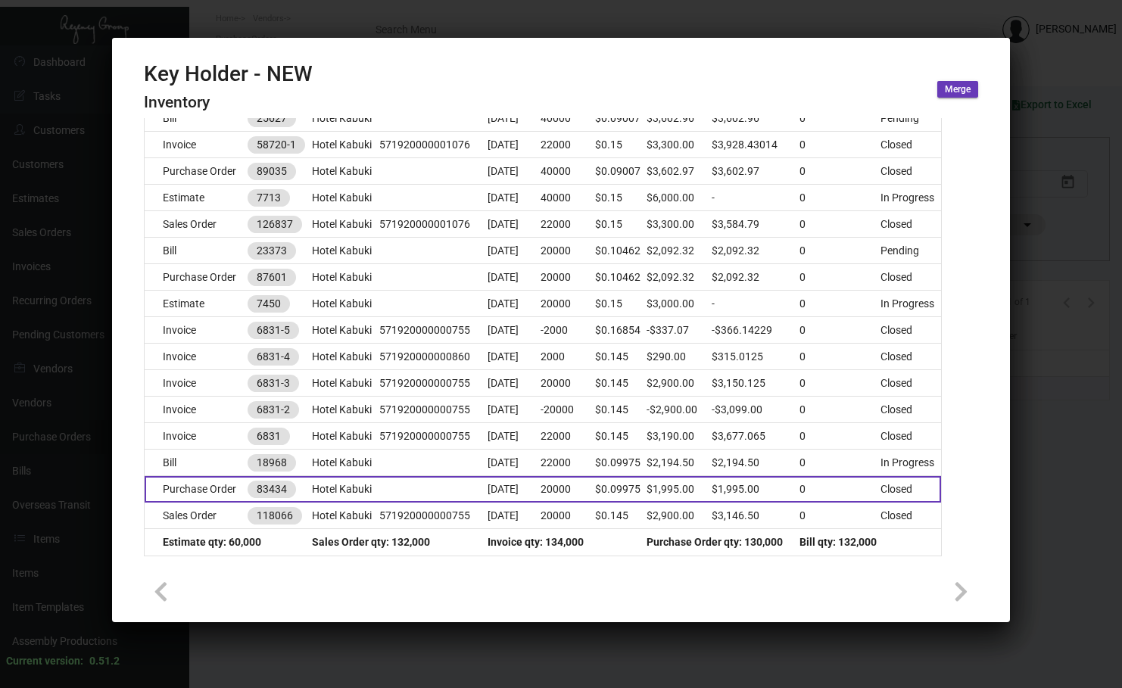
click at [200, 491] on td "Purchase Order" at bounding box center [196, 489] width 103 height 27
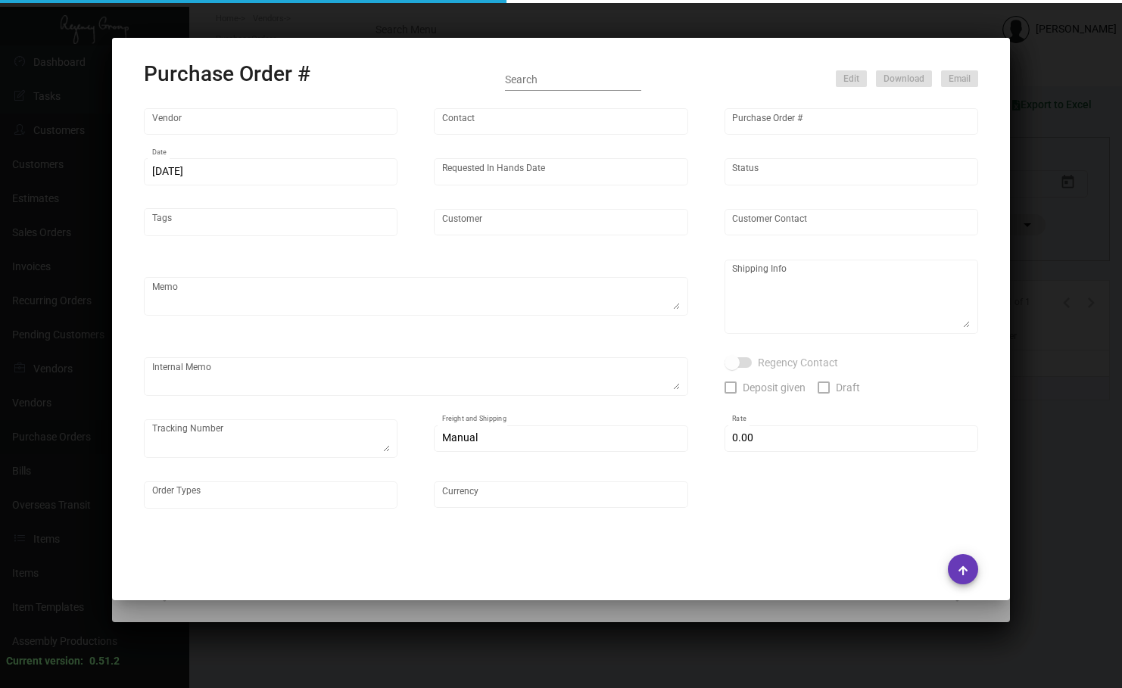
type input "Herald Printing Ltd."
type input "[PERSON_NAME]"
type input "83434"
type input "[DATE]"
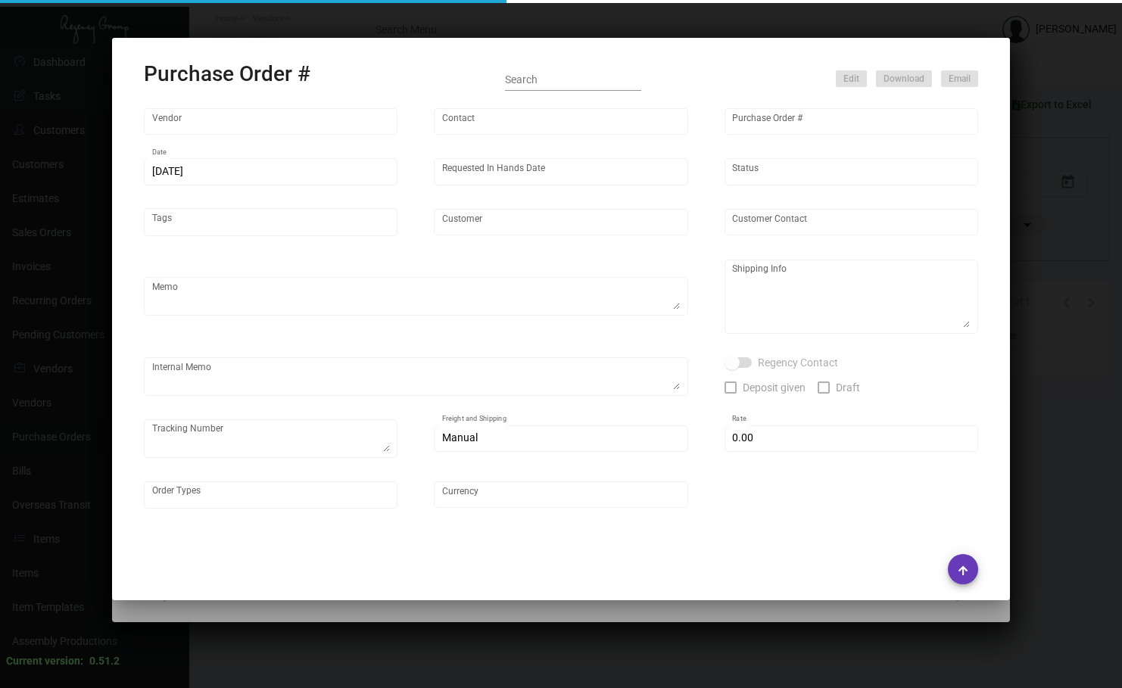
type input "Hotel Kabuki"
type input "[PERSON_NAME]"
type textarea "Quote # 10809"
type textarea "Hotel Kabuki [PERSON_NAME] [STREET_ADDRESS]"
type input "$ 0.00"
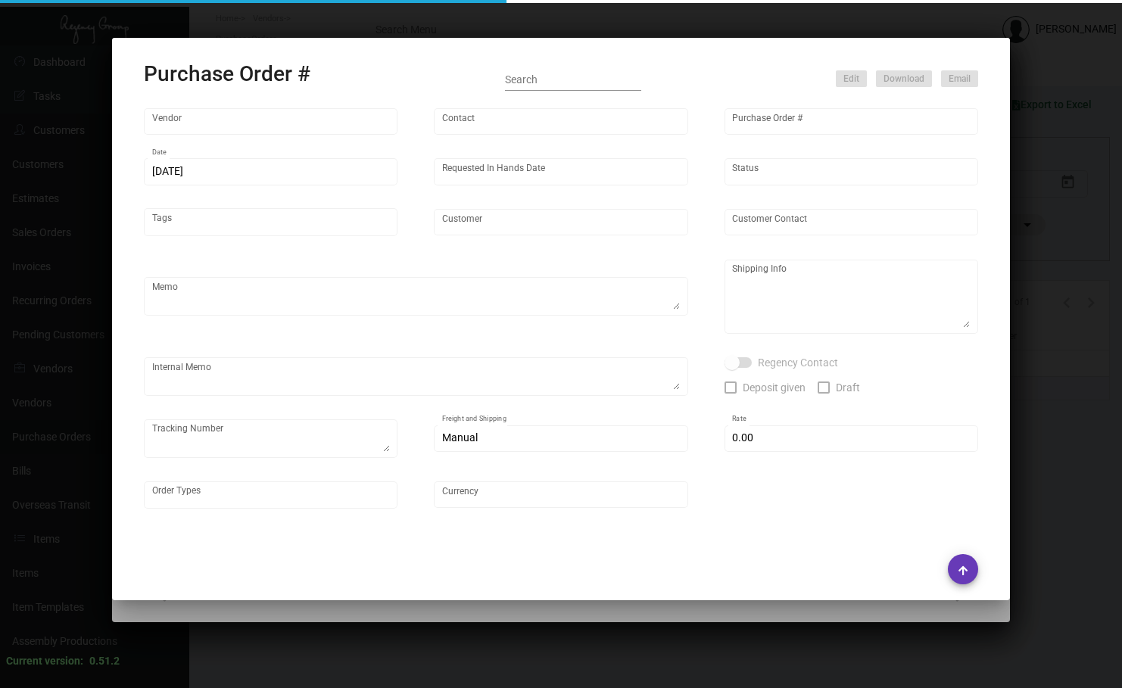
type input "United States Dollar $"
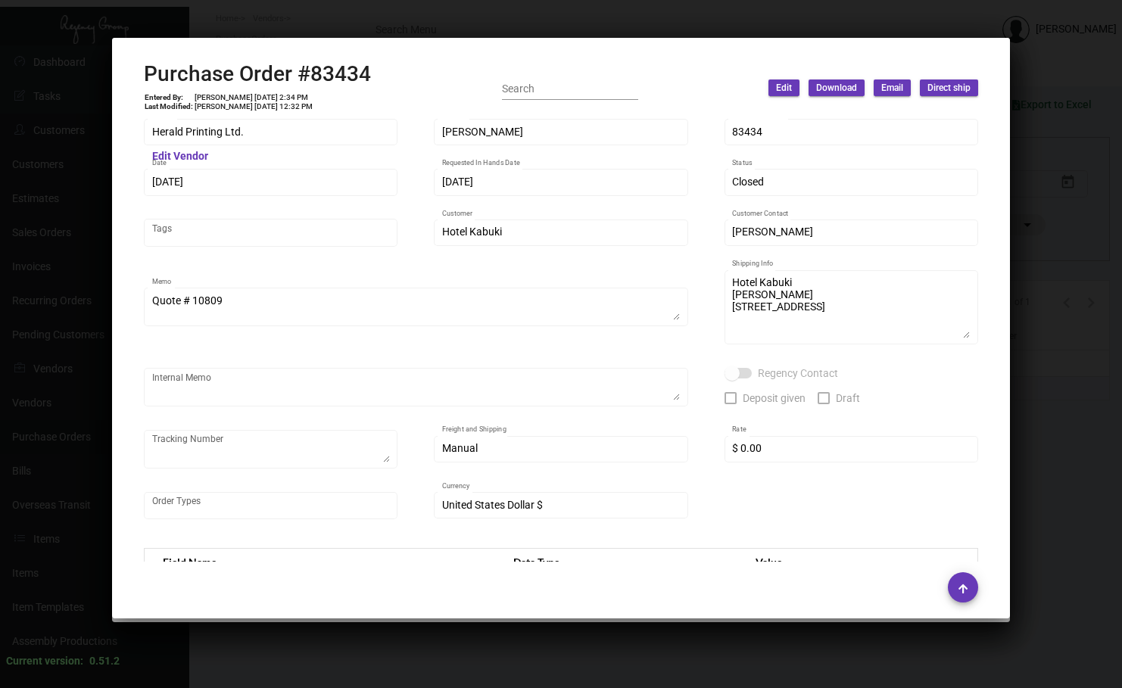
scroll to position [0, 0]
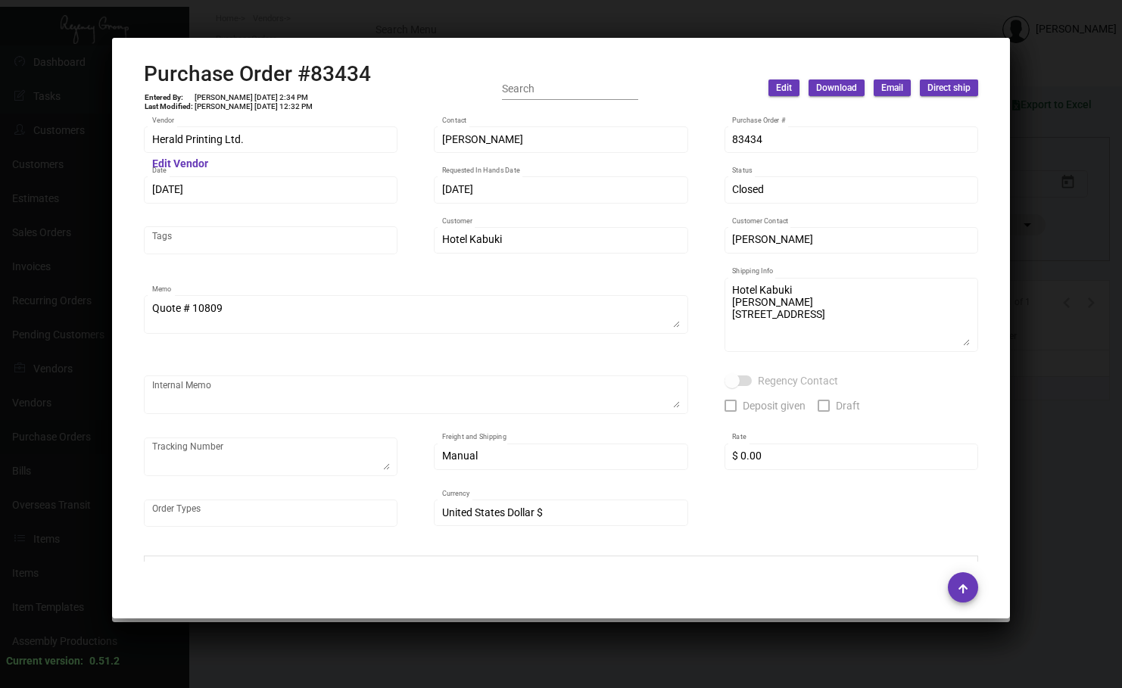
click at [406, 22] on div at bounding box center [561, 344] width 1122 height 688
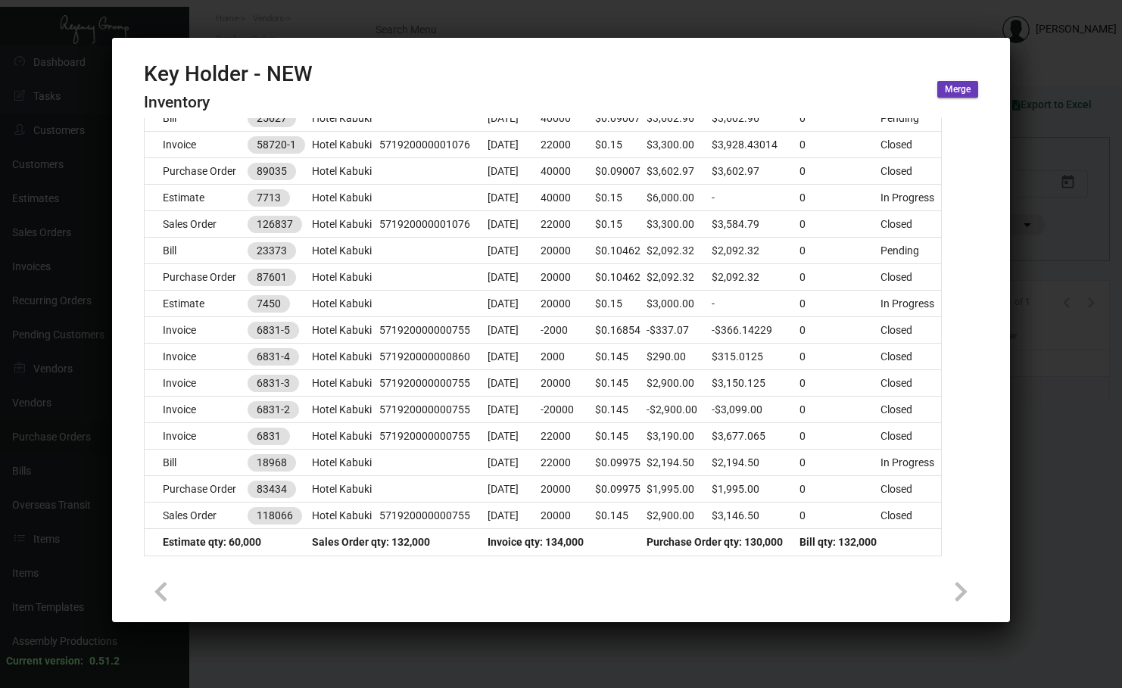
click at [1055, 77] on div at bounding box center [561, 344] width 1122 height 688
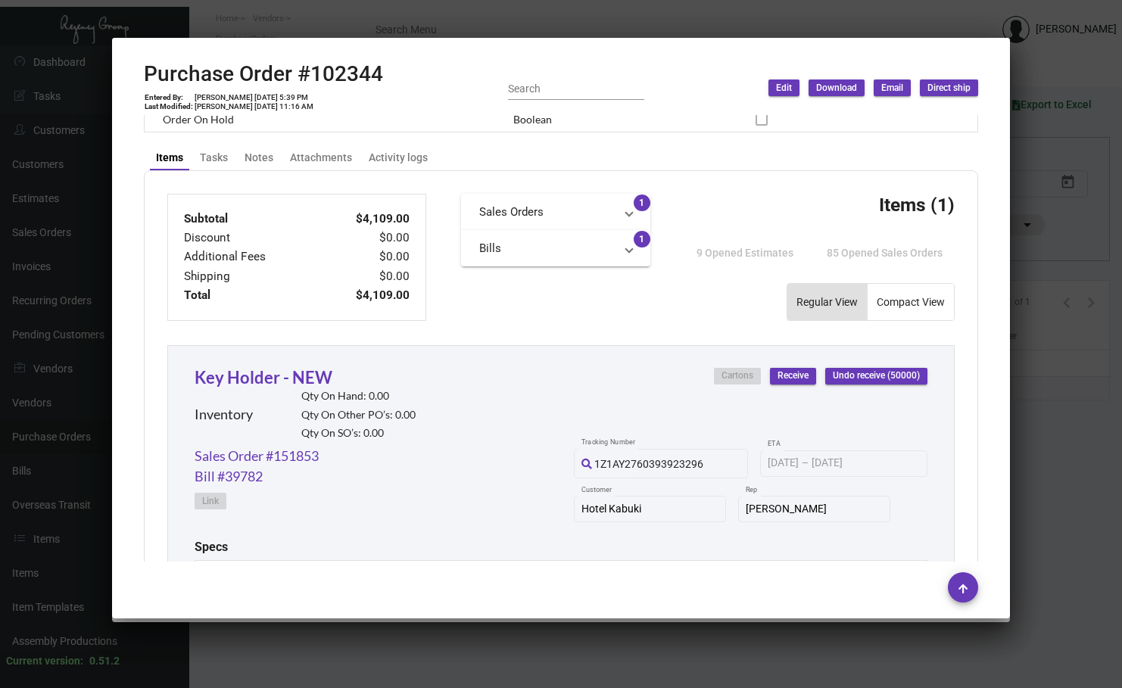
click at [874, 14] on div at bounding box center [561, 344] width 1122 height 688
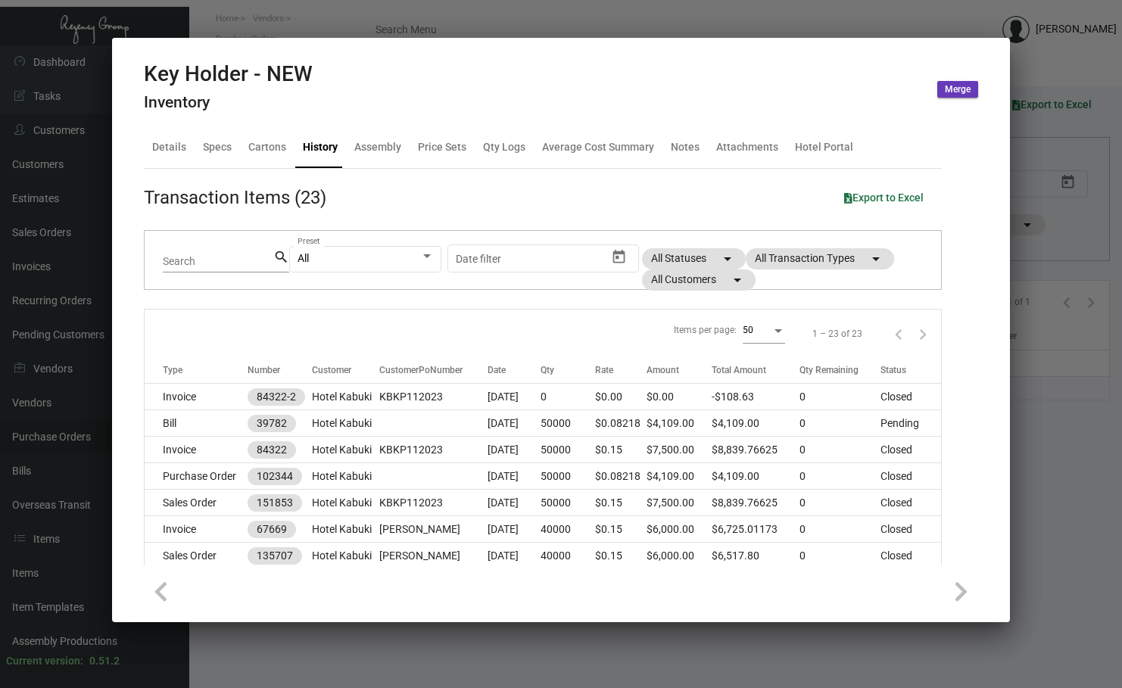
click at [873, 14] on div at bounding box center [561, 344] width 1122 height 688
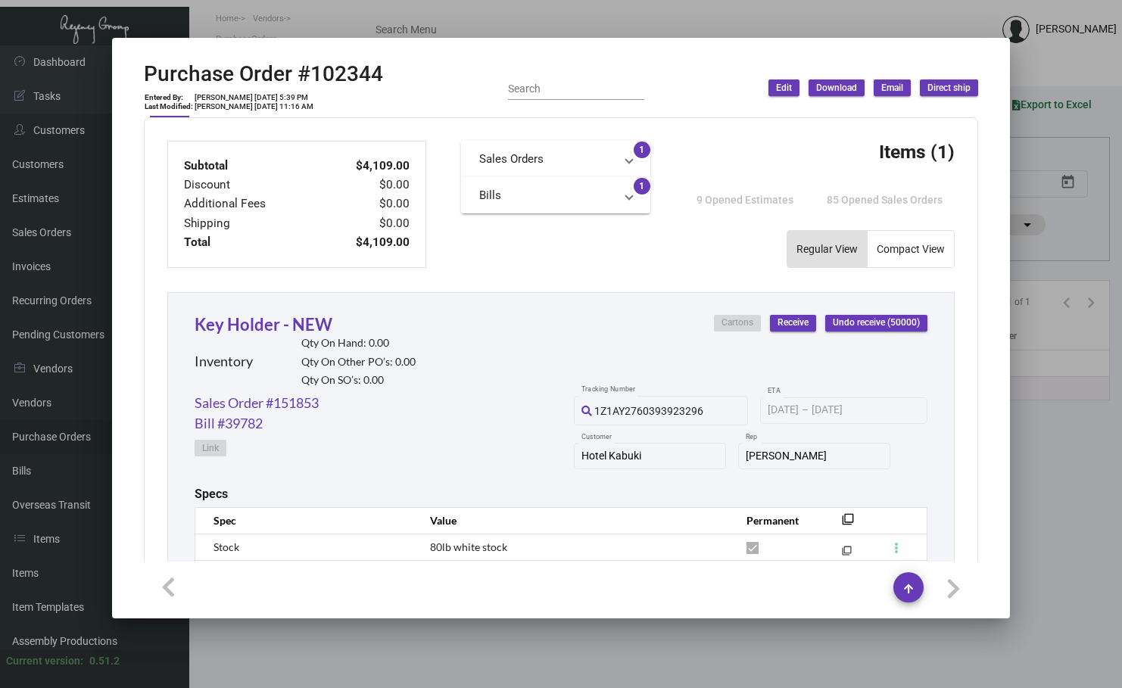
click at [870, 14] on div at bounding box center [561, 344] width 1122 height 688
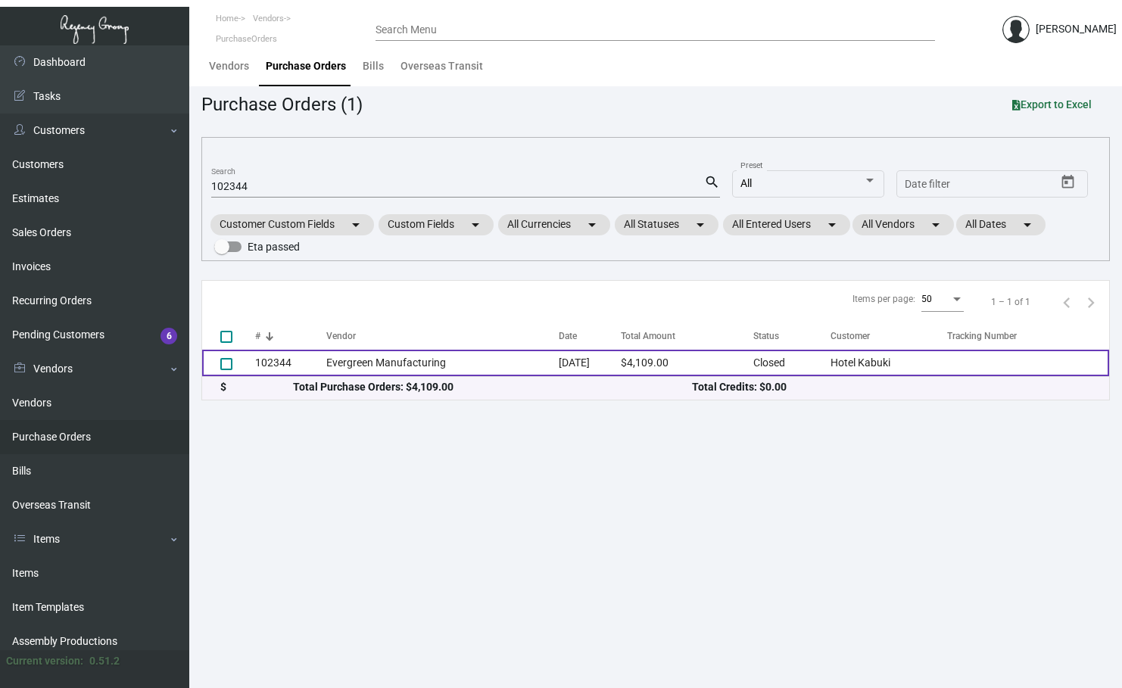
click at [350, 359] on td "Evergreen Manufacturing" at bounding box center [442, 363] width 233 height 27
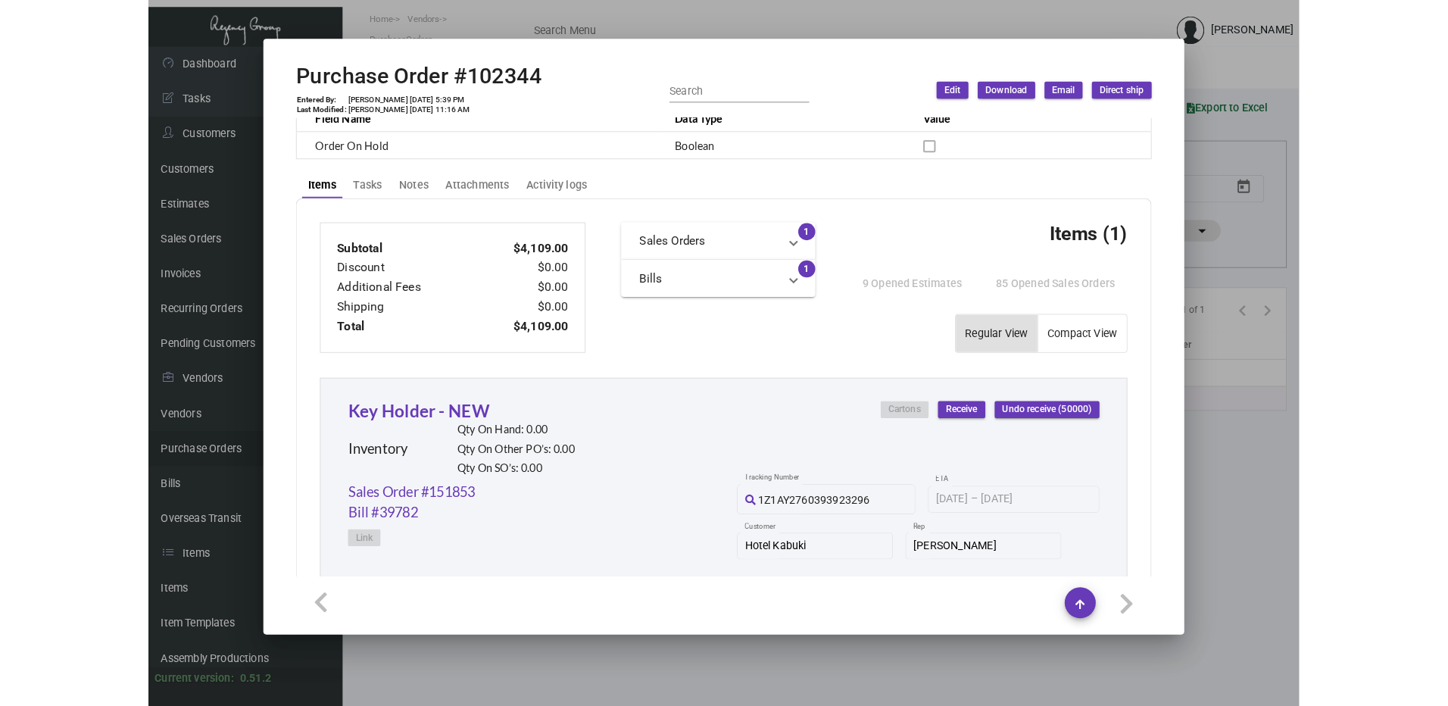
scroll to position [779, 0]
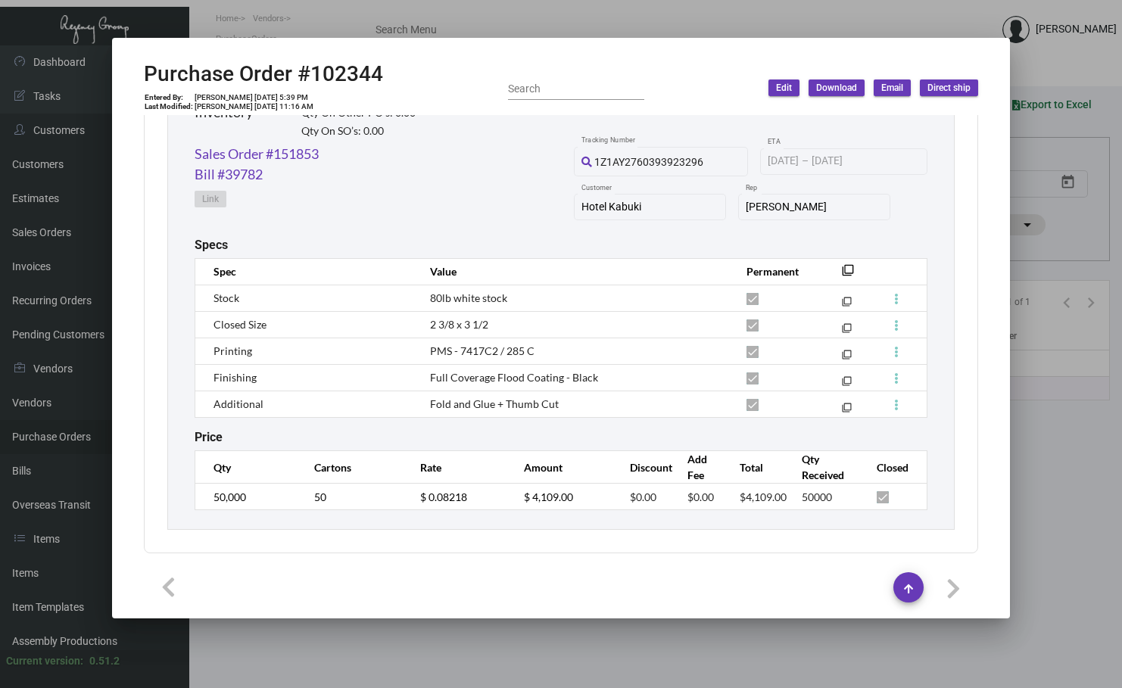
click at [601, 70] on div "Purchase Order #102344 Entered By: [PERSON_NAME] [DATE] 5:39 PM Last Modified: …" at bounding box center [561, 88] width 834 height 54
click at [659, 18] on div at bounding box center [561, 344] width 1122 height 688
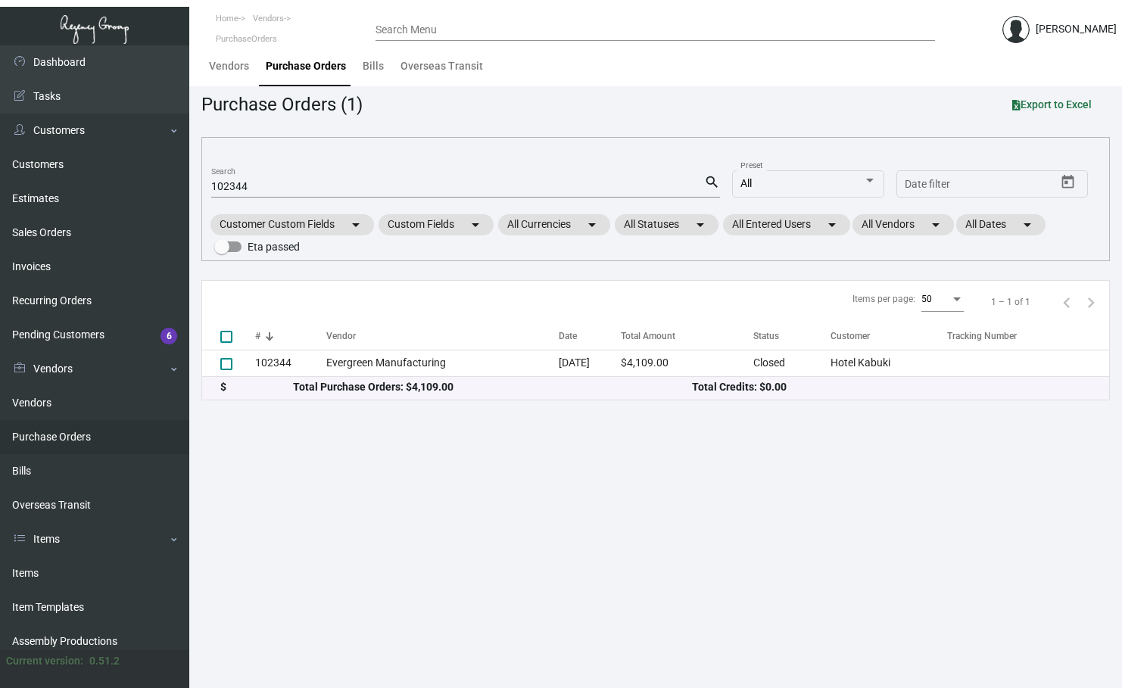
click at [68, 438] on link "Purchase Orders" at bounding box center [94, 437] width 189 height 34
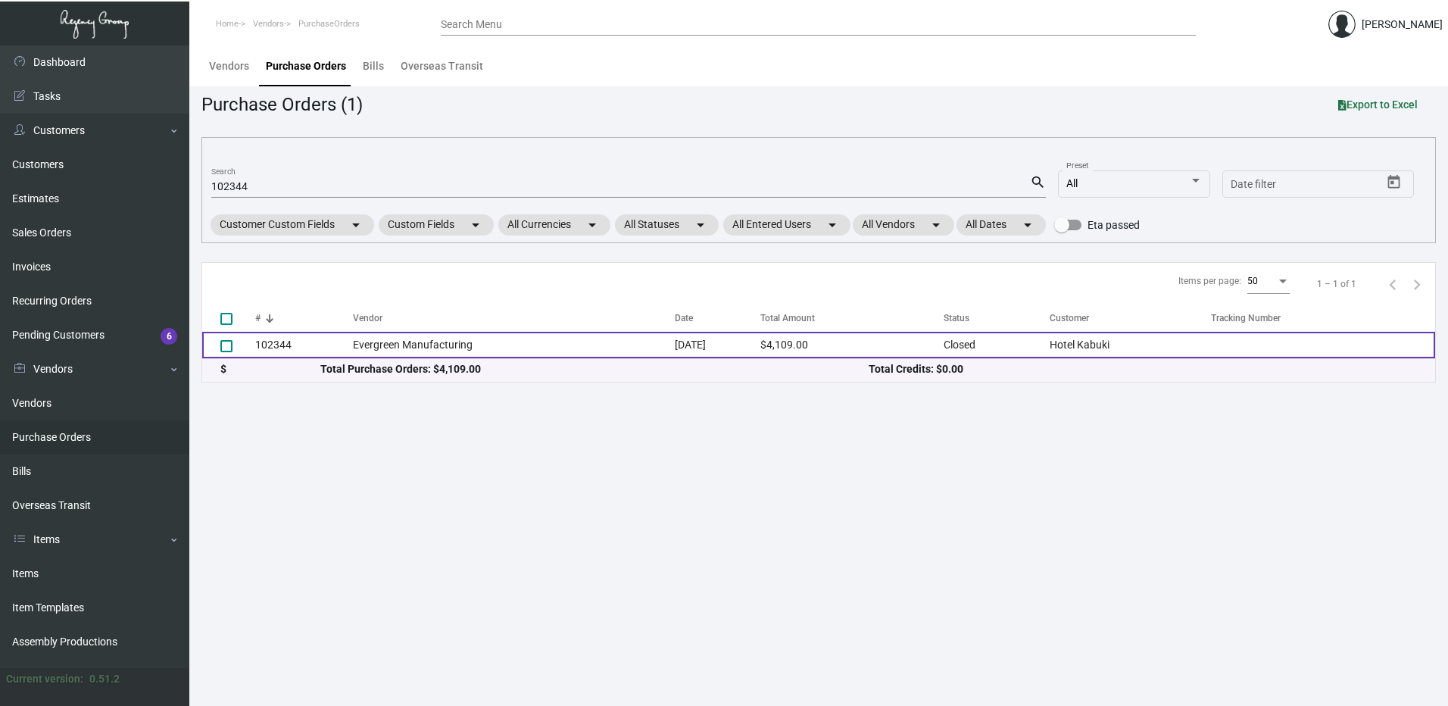
click at [441, 350] on td "Evergreen Manufacturing" at bounding box center [514, 345] width 322 height 27
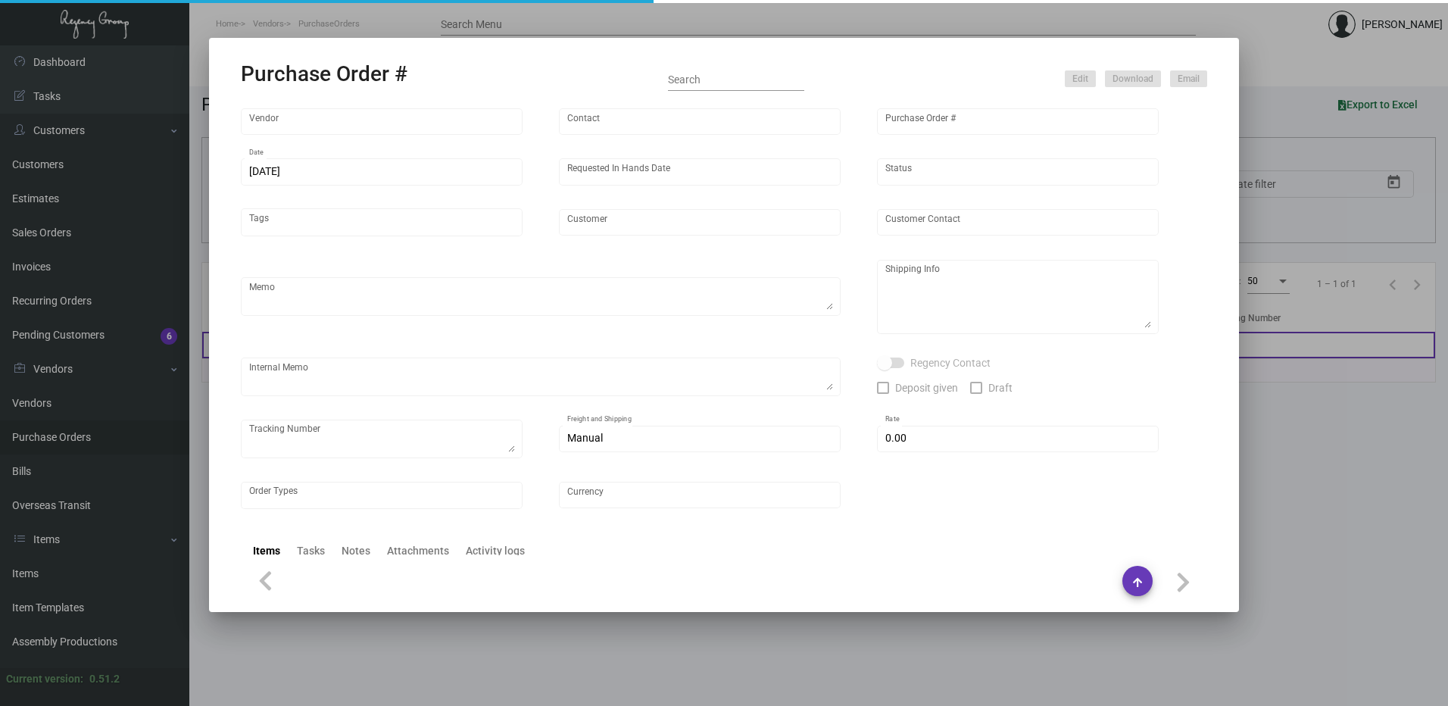
type input "Evergreen Manufacturing"
type input "[PERSON_NAME]"
type input "102344"
type input "[DATE]"
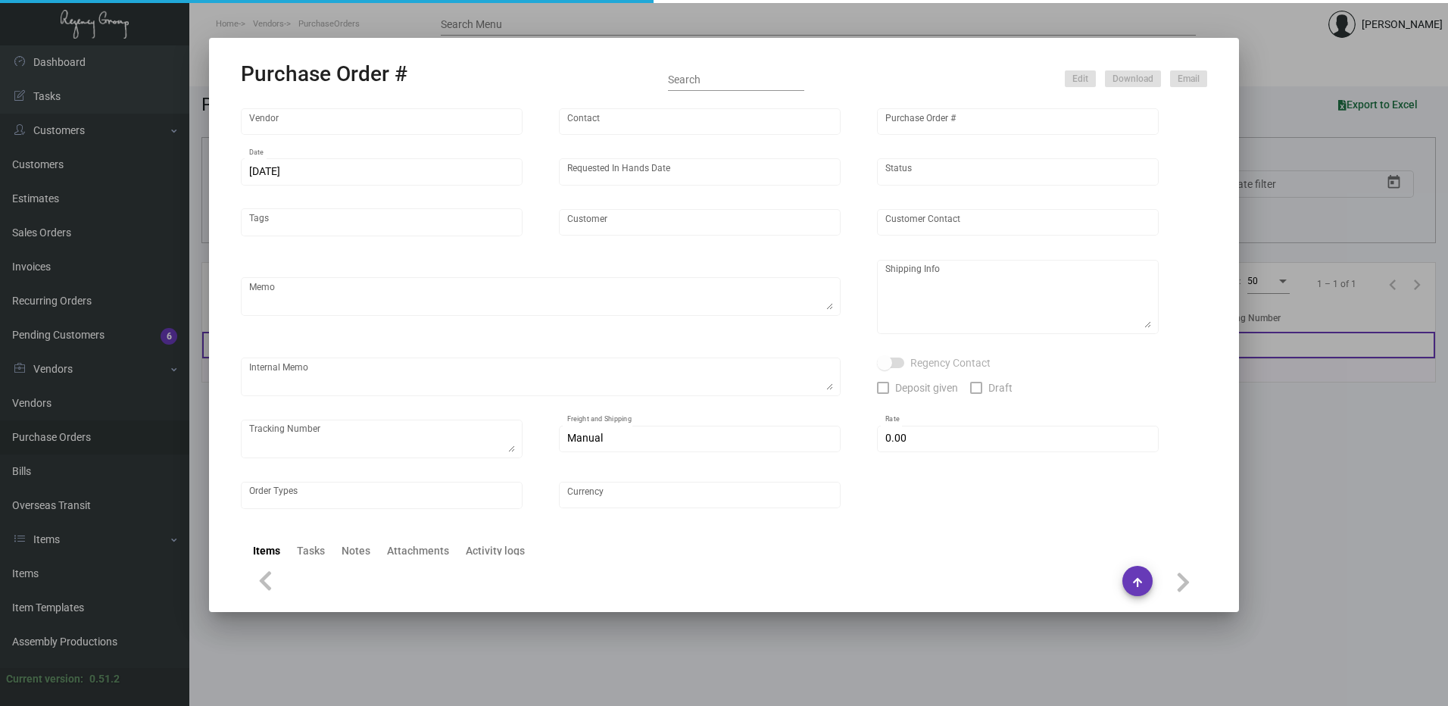
type input "Hotel Kabuki"
type input "[PERSON_NAME]"
type textarea "Quote0823-013-D"
type textarea "Hotel Kabuki - [GEOGRAPHIC_DATA][PERSON_NAME] [STREET_ADDRESS]"
type input "$ 0.00"
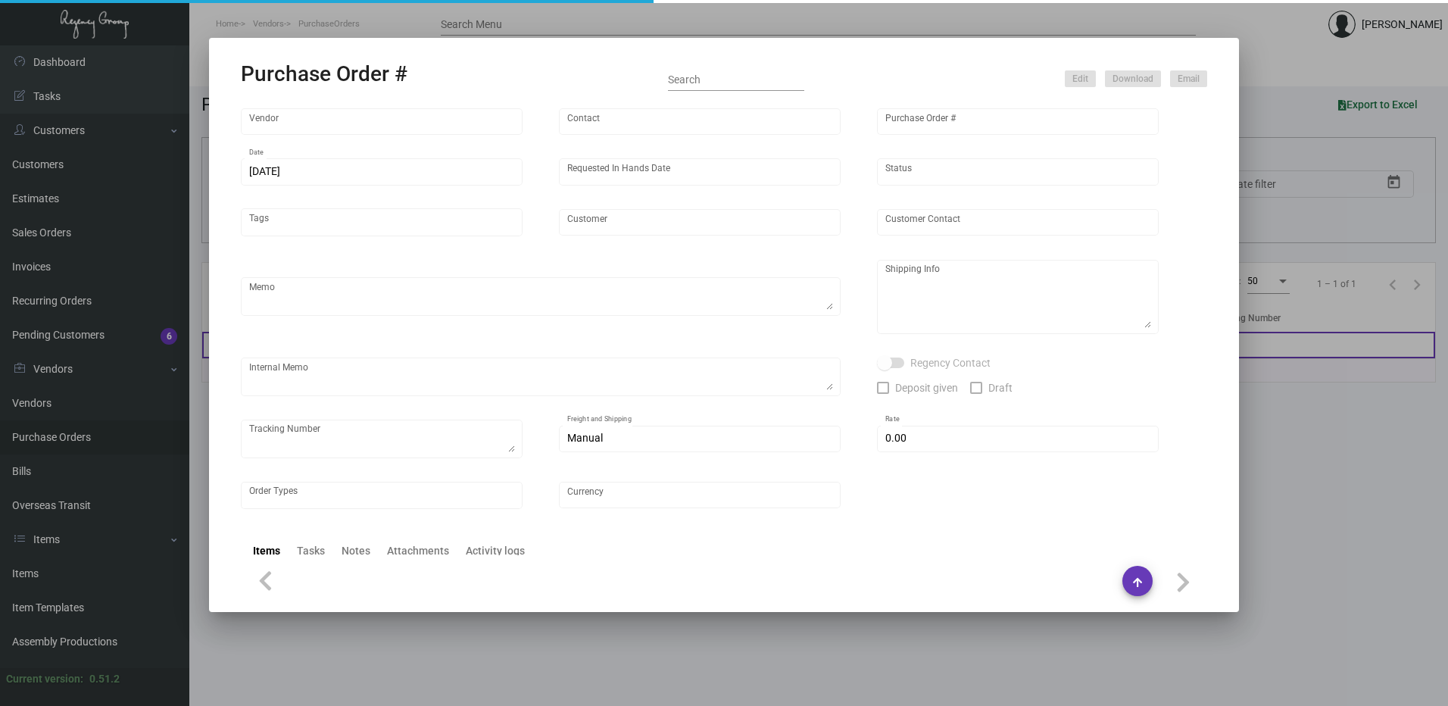
type input "United States Dollar $"
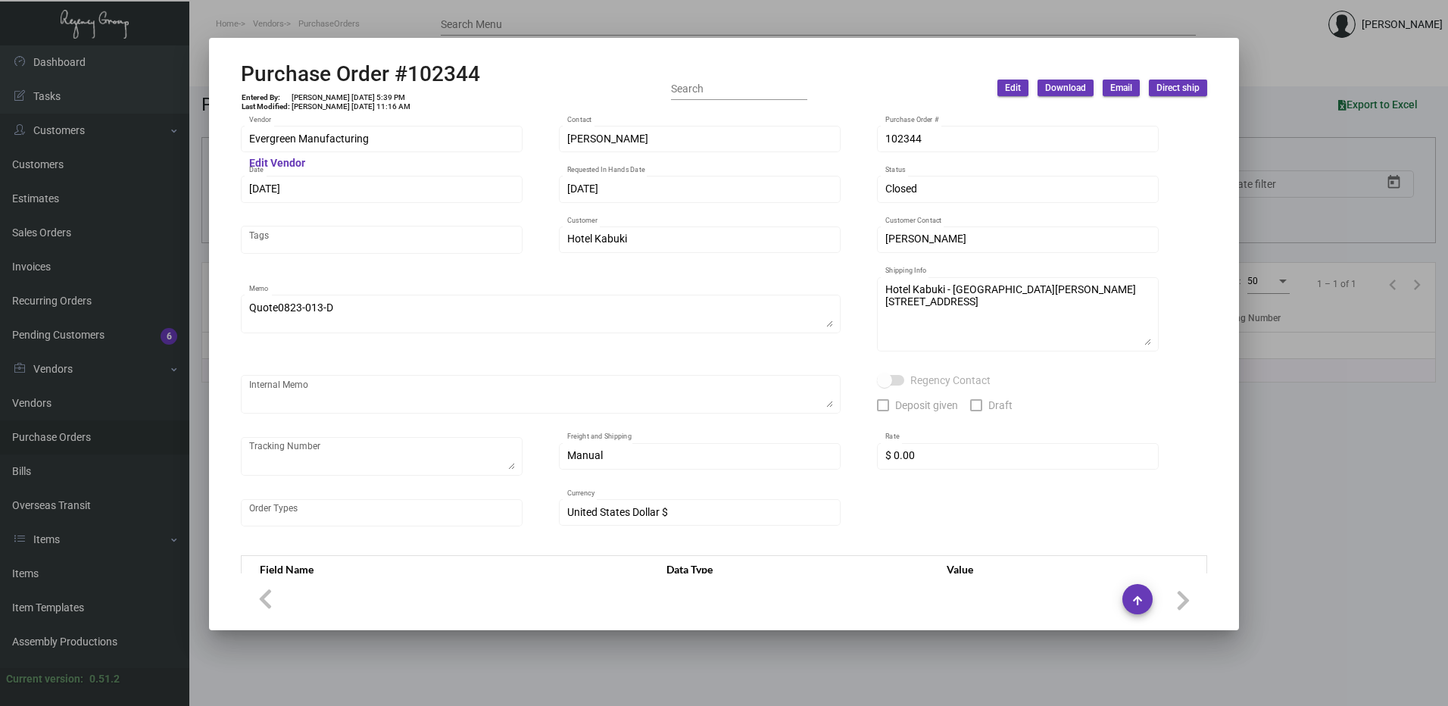
scroll to position [0, 0]
click at [320, 5] on div at bounding box center [724, 353] width 1448 height 706
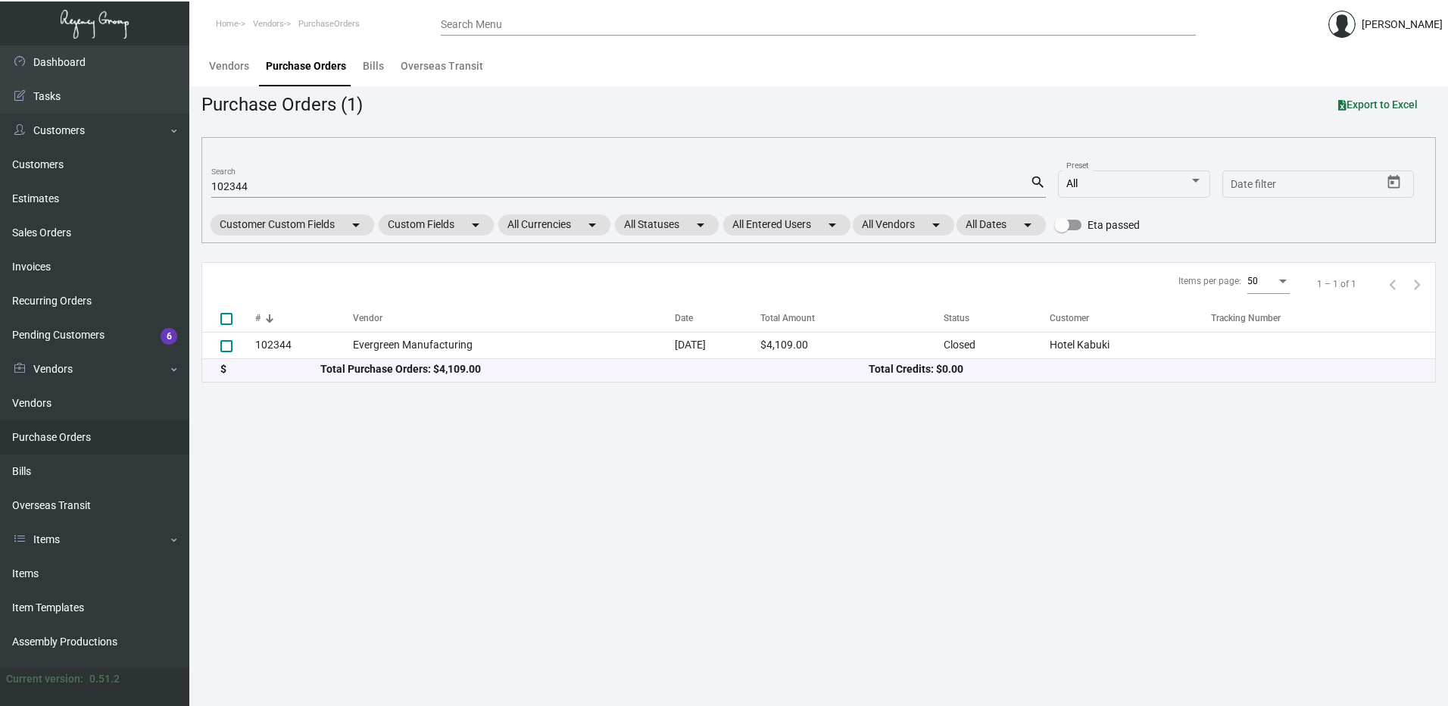
click at [765, 534] on main "Vendors Purchase Orders Bills Overseas Transit Purchase Orders (1) Export to Ex…" at bounding box center [818, 375] width 1258 height 660
click at [622, 522] on main "Vendors Purchase Orders Bills Overseas Transit Purchase Orders (1) Export to Ex…" at bounding box center [818, 375] width 1258 height 660
